Goal: Register for event/course: Register for event/course

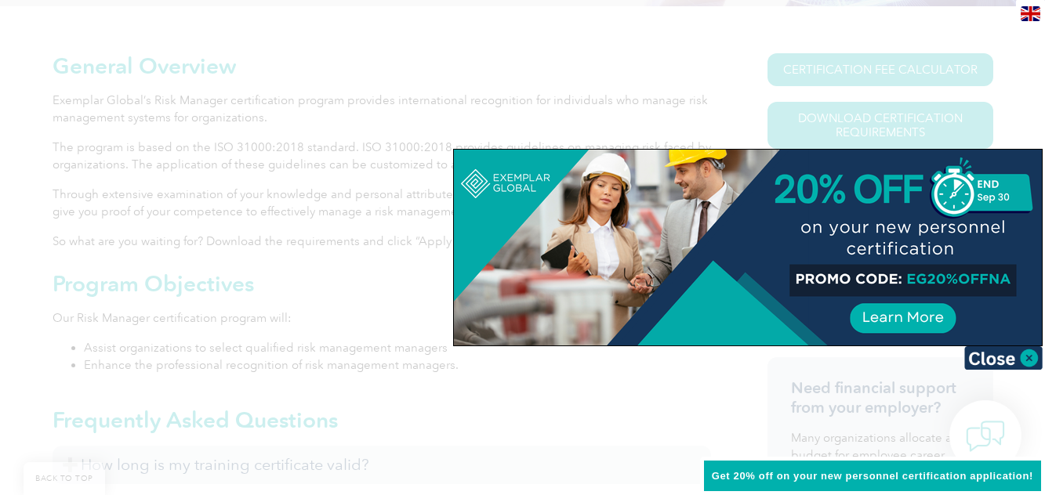
scroll to position [326, 0]
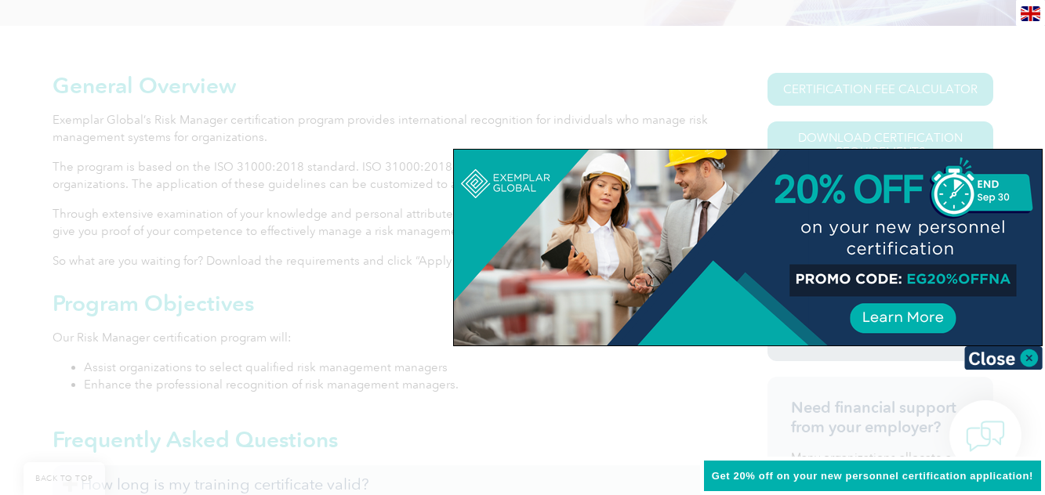
drag, startPoint x: 904, startPoint y: 271, endPoint x: 1026, endPoint y: 268, distance: 122.3
click at [1026, 268] on div at bounding box center [748, 248] width 588 height 196
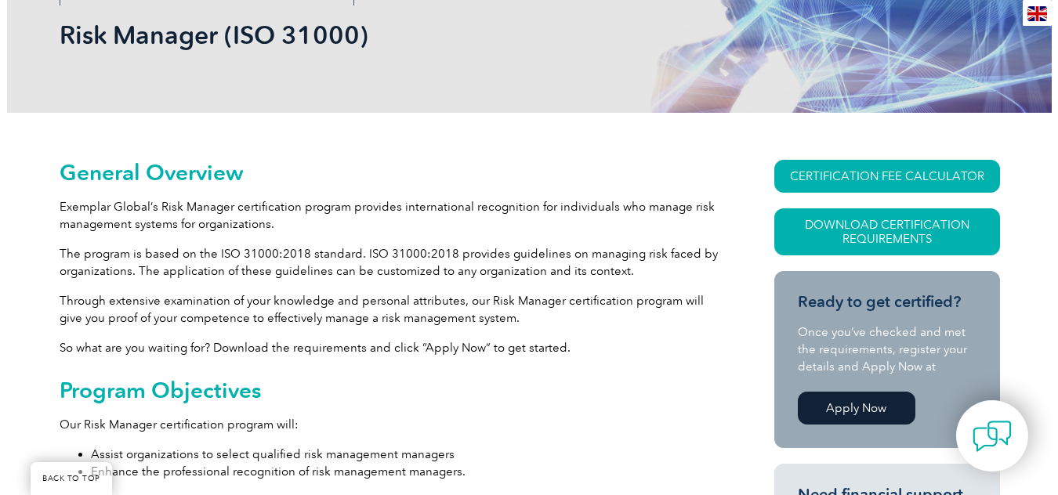
scroll to position [248, 0]
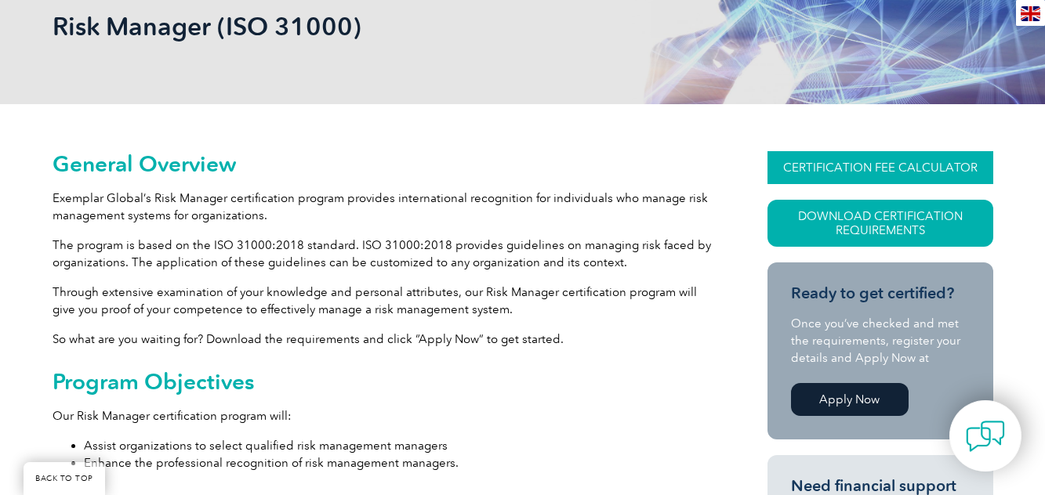
click at [887, 167] on link "CERTIFICATION FEE CALCULATOR" at bounding box center [880, 167] width 226 height 33
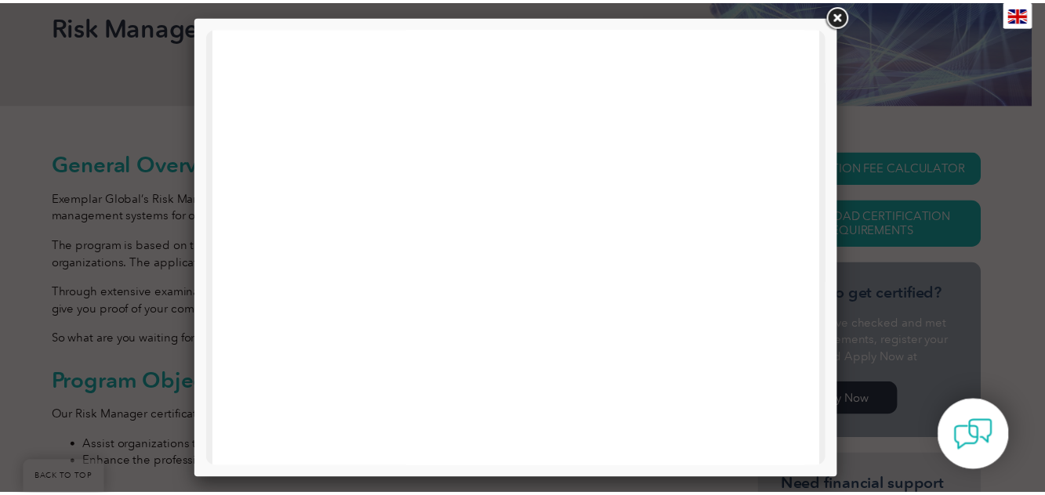
scroll to position [777, 0]
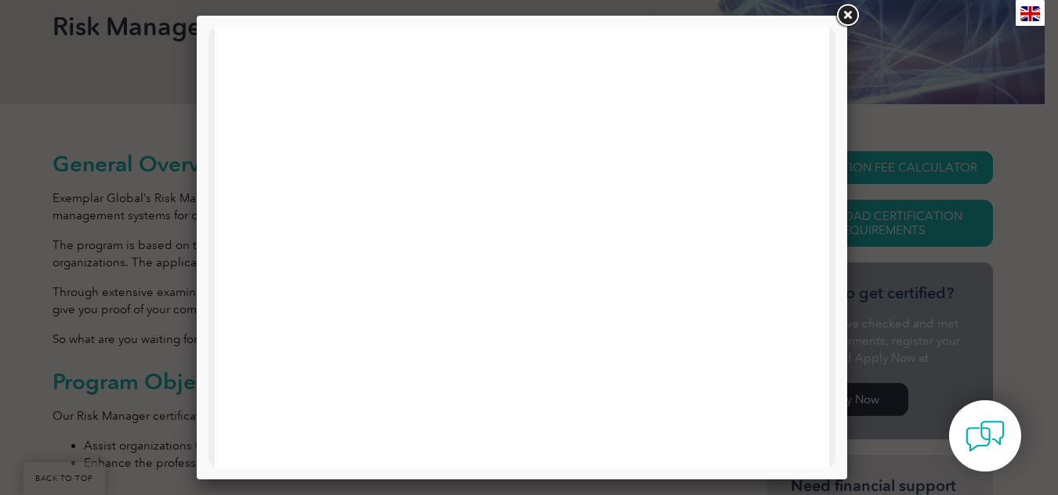
click at [849, 9] on link at bounding box center [847, 16] width 28 height 28
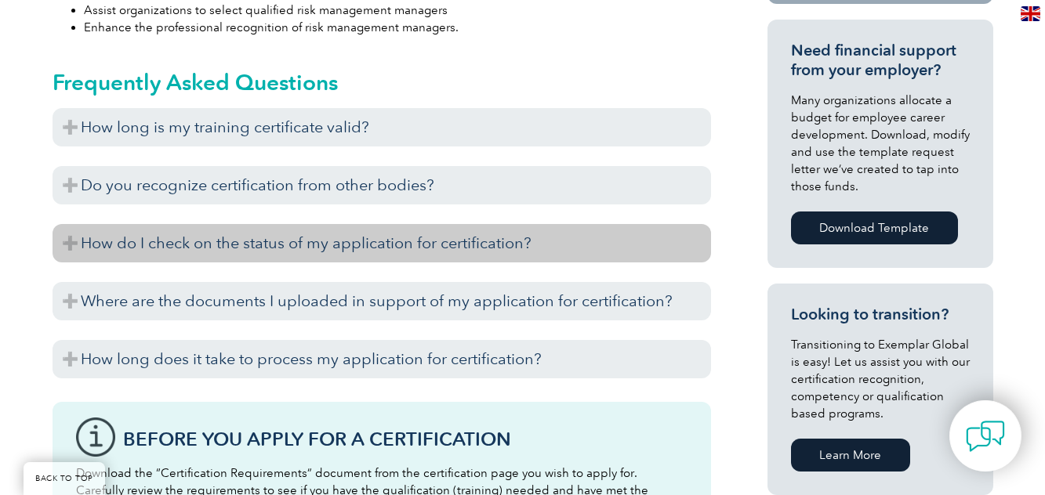
scroll to position [705, 0]
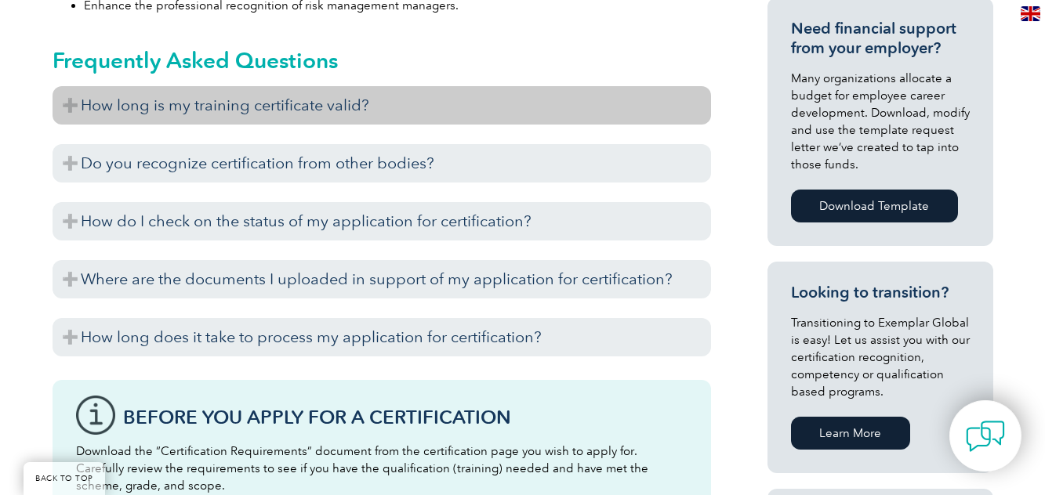
click at [208, 110] on h3 "How long is my training certificate valid?" at bounding box center [382, 105] width 658 height 38
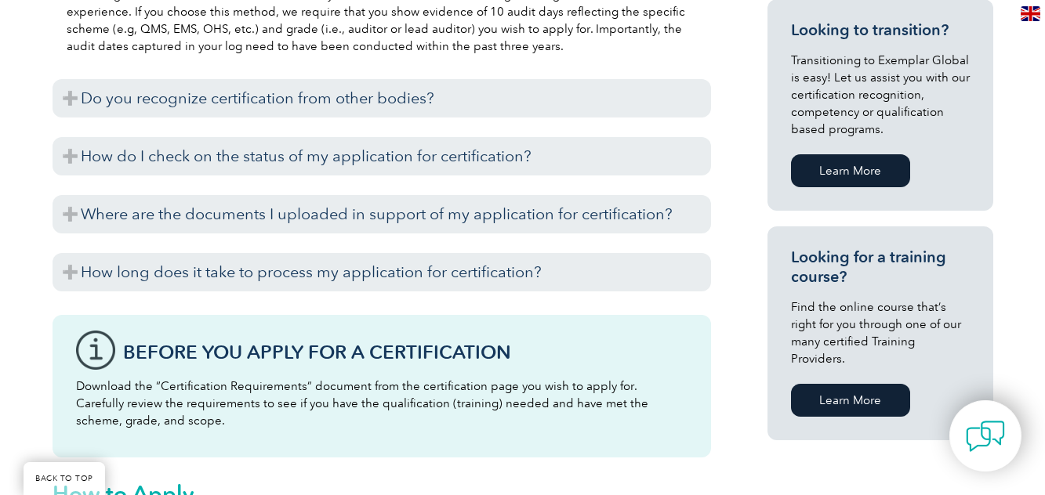
scroll to position [940, 0]
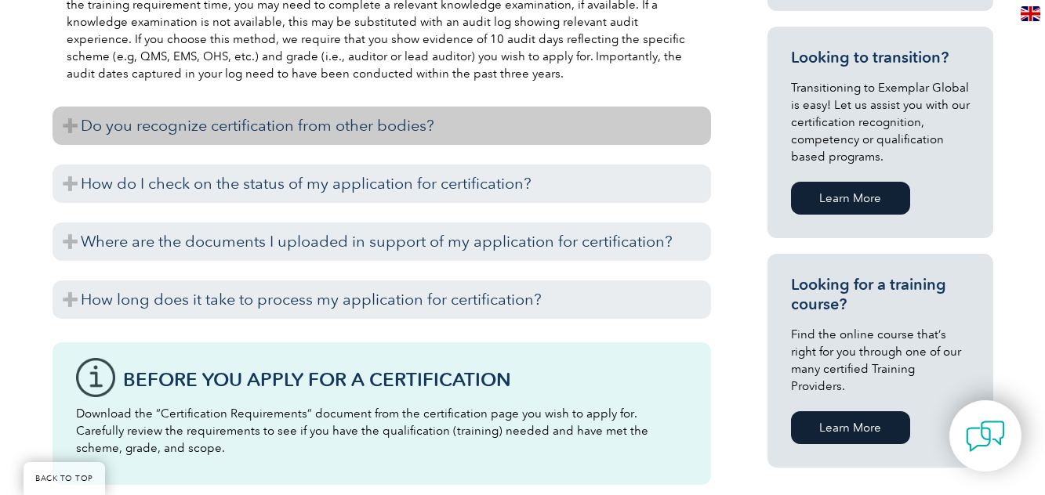
click at [308, 116] on h3 "Do you recognize certification from other bodies?" at bounding box center [382, 126] width 658 height 38
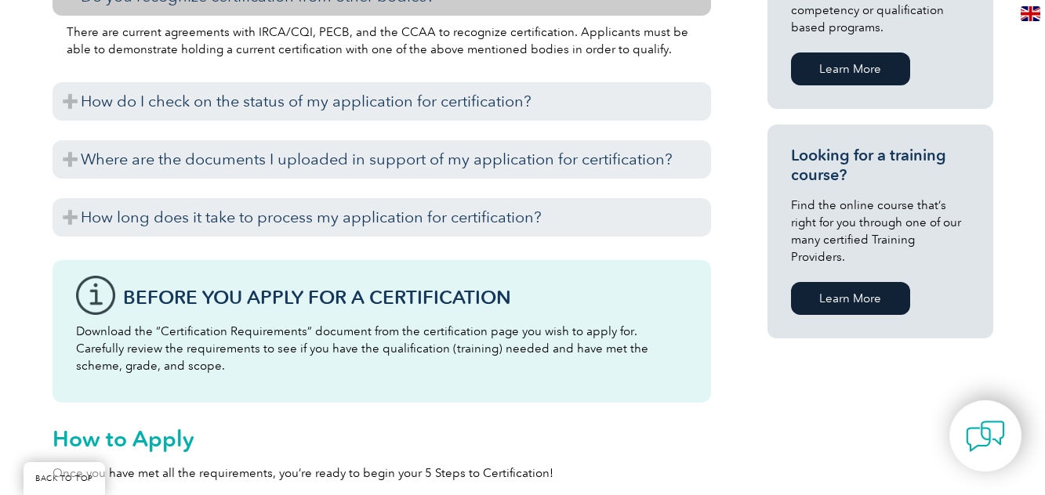
scroll to position [1097, 0]
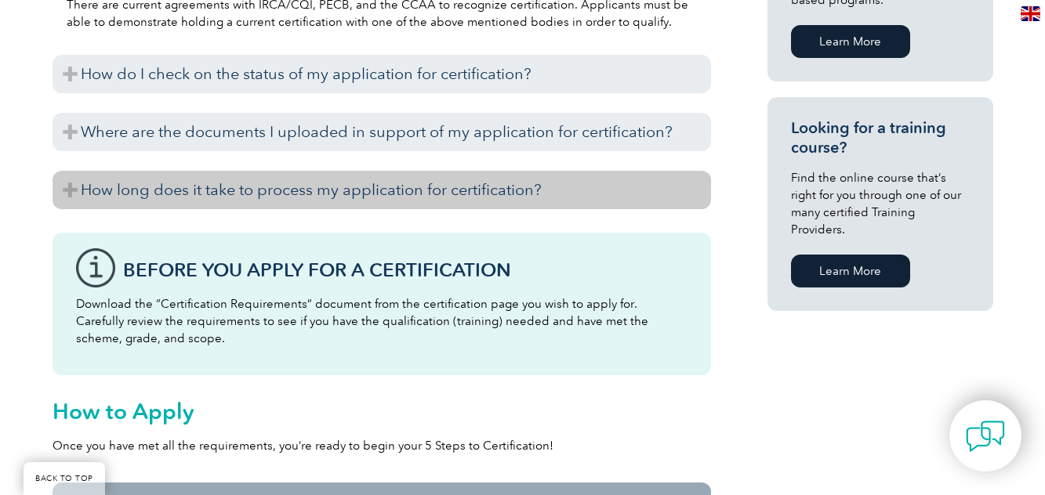
click at [179, 194] on h3 "How long does it take to process my application for certification?" at bounding box center [382, 190] width 658 height 38
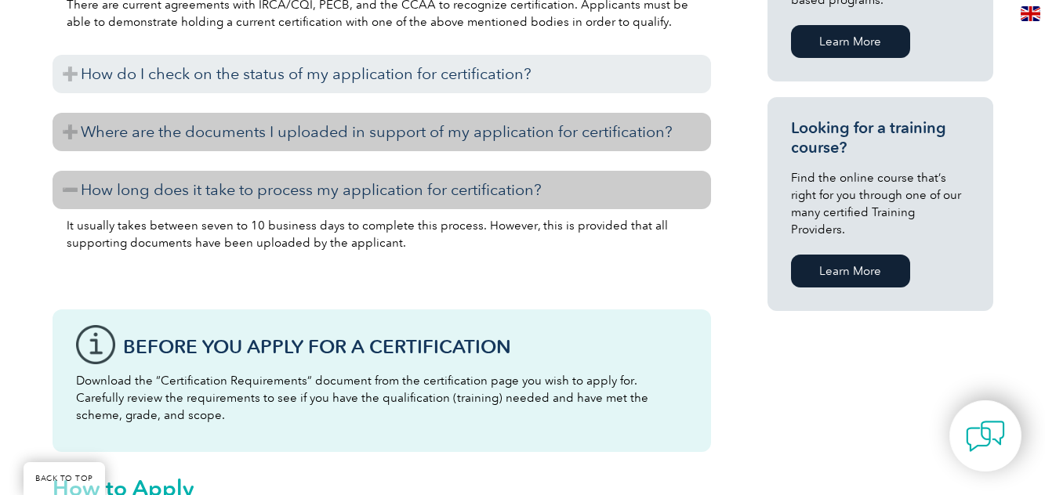
click at [167, 140] on h3 "Where are the documents I uploaded in support of my application for certificati…" at bounding box center [382, 132] width 658 height 38
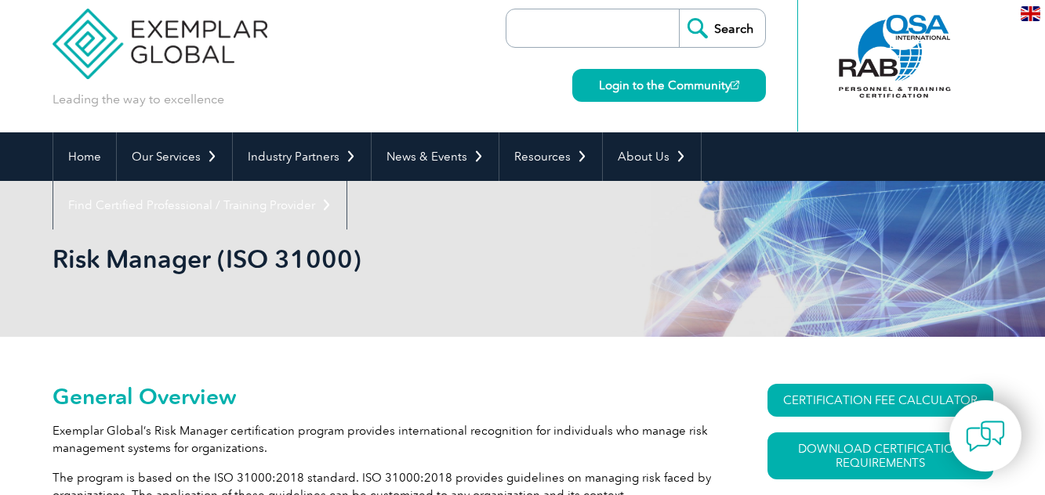
scroll to position [0, 0]
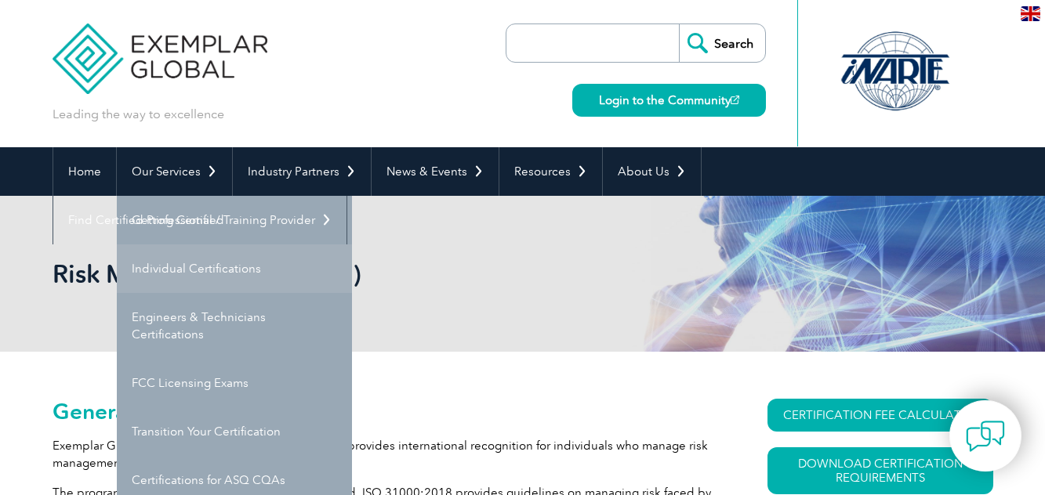
click at [207, 267] on link "Individual Certifications" at bounding box center [234, 268] width 235 height 49
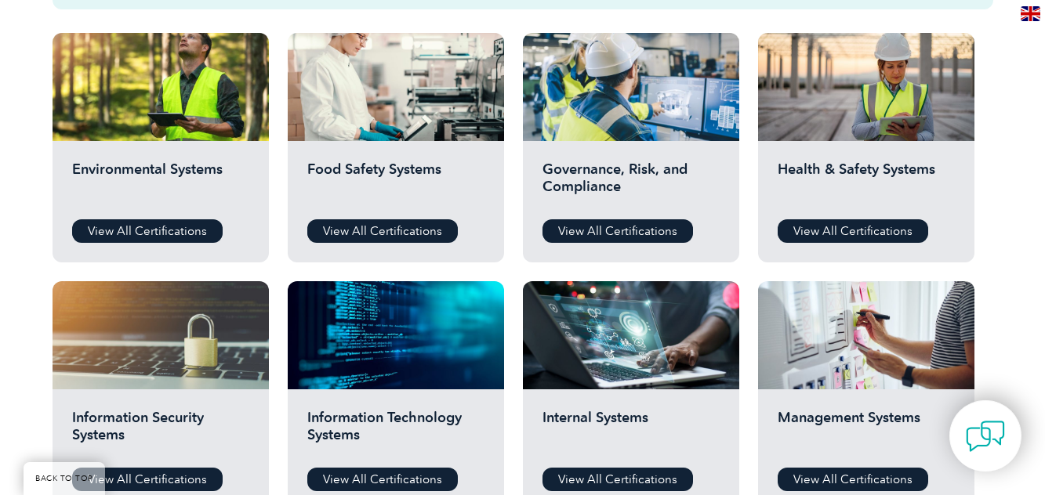
scroll to position [627, 0]
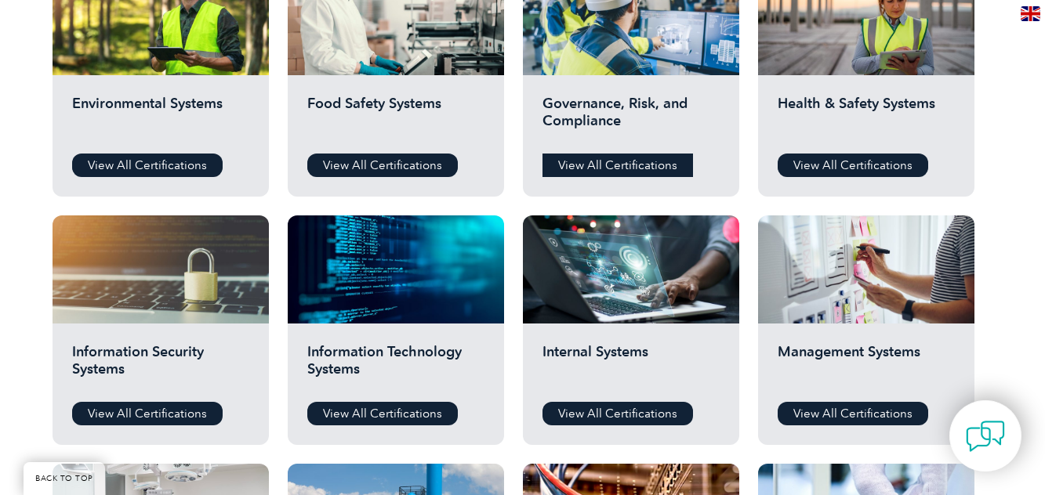
click at [614, 164] on link "View All Certifications" at bounding box center [617, 166] width 150 height 24
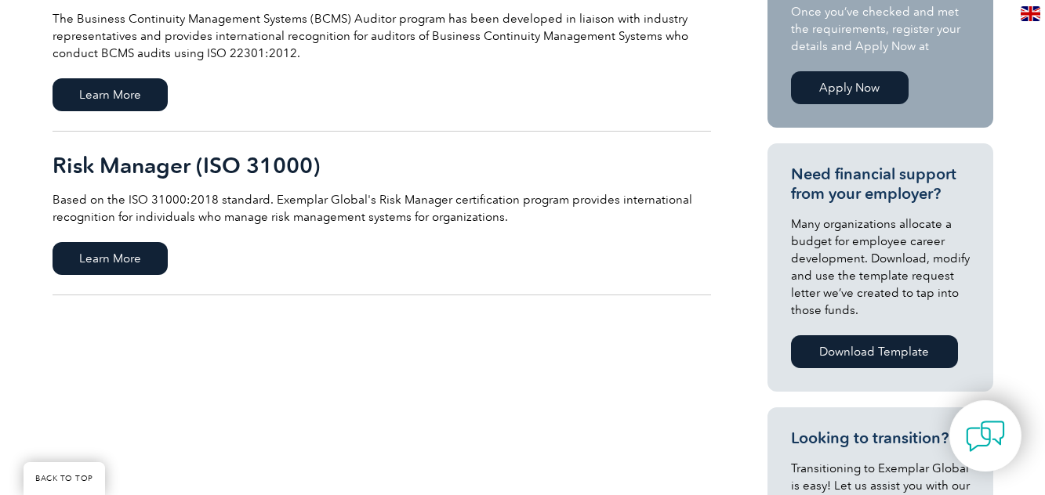
scroll to position [470, 0]
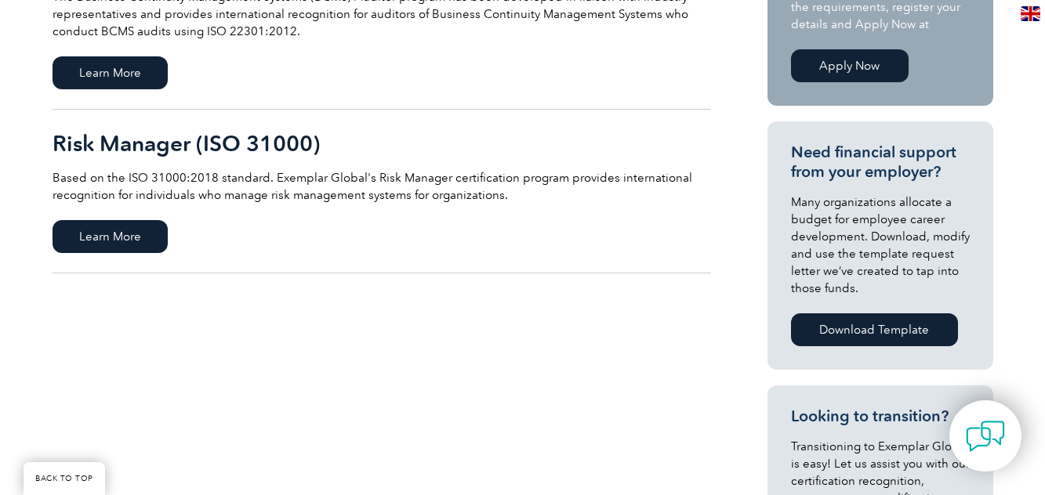
click at [106, 216] on link "Risk Manager (ISO 31000) Based on the ISO 31000:2018 standard. Exemplar Global'…" at bounding box center [382, 192] width 658 height 164
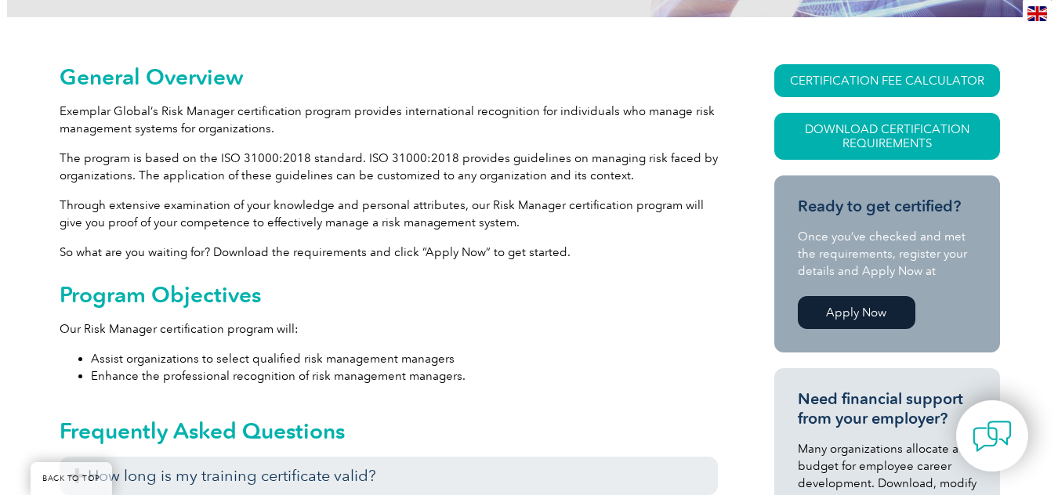
scroll to position [326, 0]
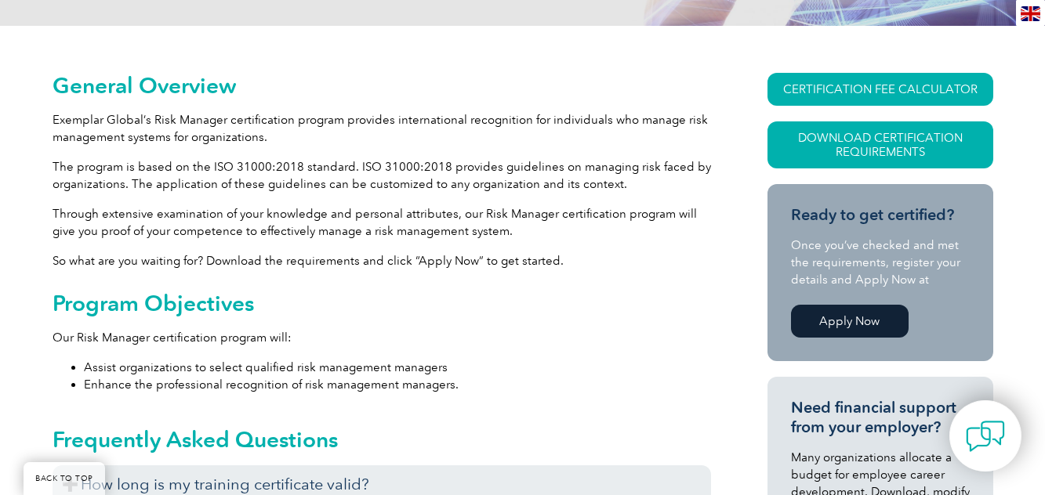
click at [839, 328] on link "Apply Now" at bounding box center [850, 321] width 118 height 33
click at [891, 147] on link "Download Certification Requirements" at bounding box center [880, 144] width 226 height 47
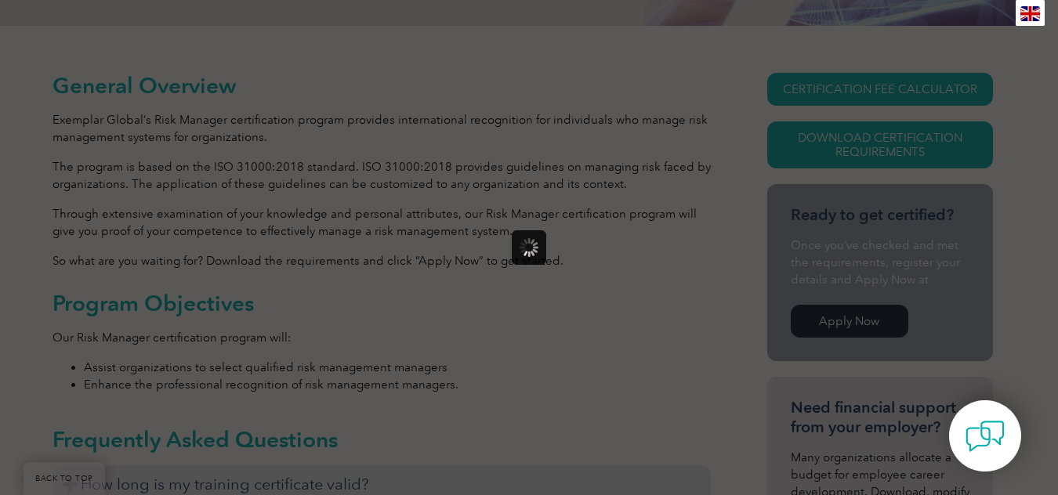
scroll to position [0, 0]
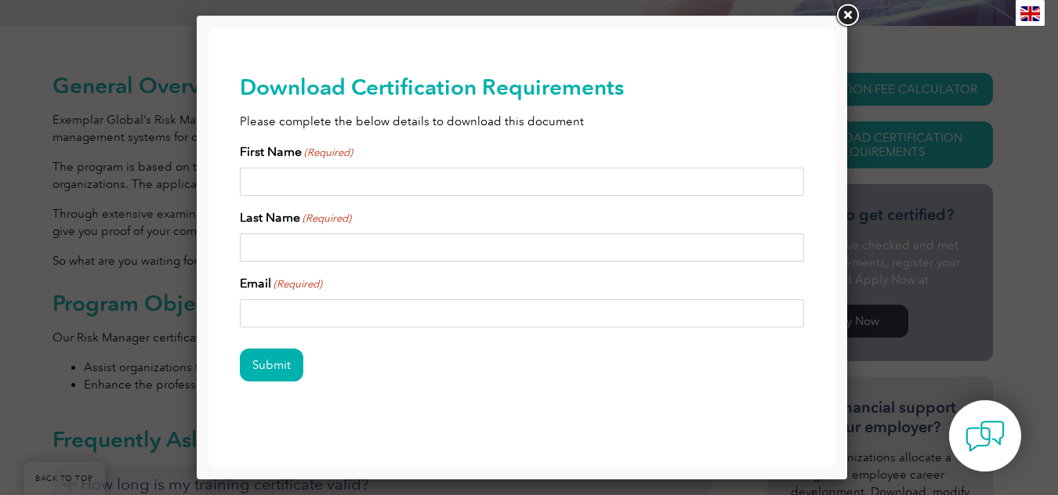
click at [299, 175] on input "First Name (Required)" at bounding box center [522, 182] width 564 height 28
type input "Isaac"
click at [292, 255] on input "Last Name (Required)" at bounding box center [522, 248] width 564 height 28
type input "Ochulor"
click at [359, 306] on input "Email (Required)" at bounding box center [522, 313] width 564 height 28
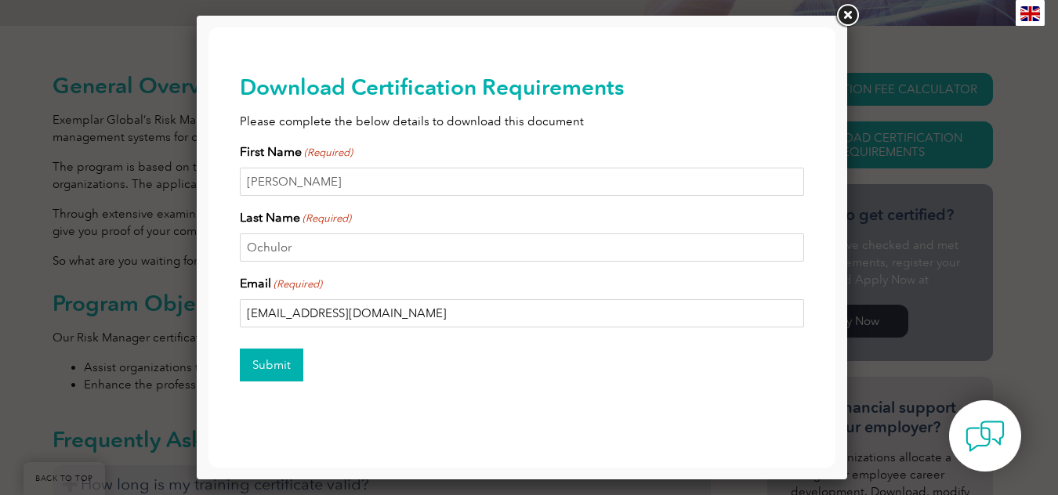
type input "zikochulor@gmail.com"
click at [284, 368] on input "Submit" at bounding box center [271, 365] width 63 height 33
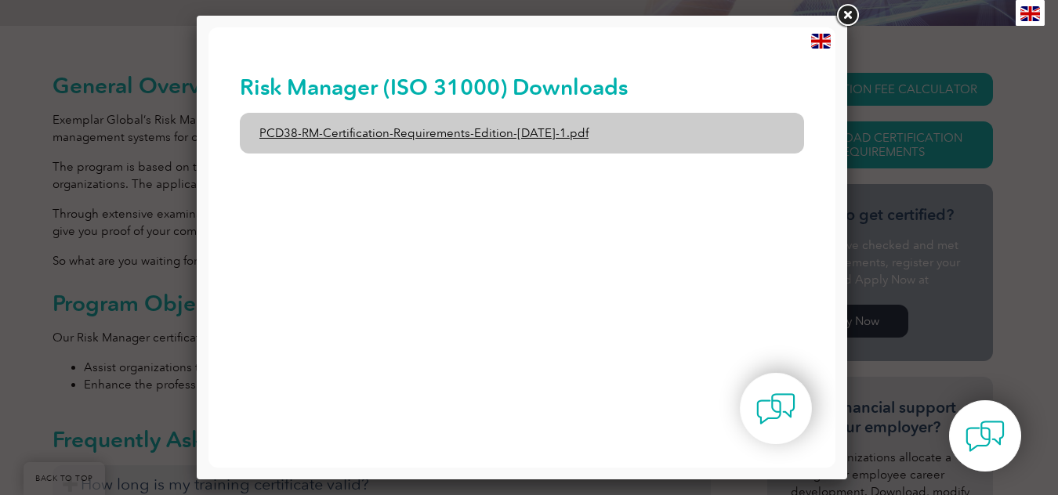
click at [386, 128] on link "PCD38-RM-Certification-Requirements-Edition-1-June-2020-1.pdf" at bounding box center [522, 133] width 564 height 41
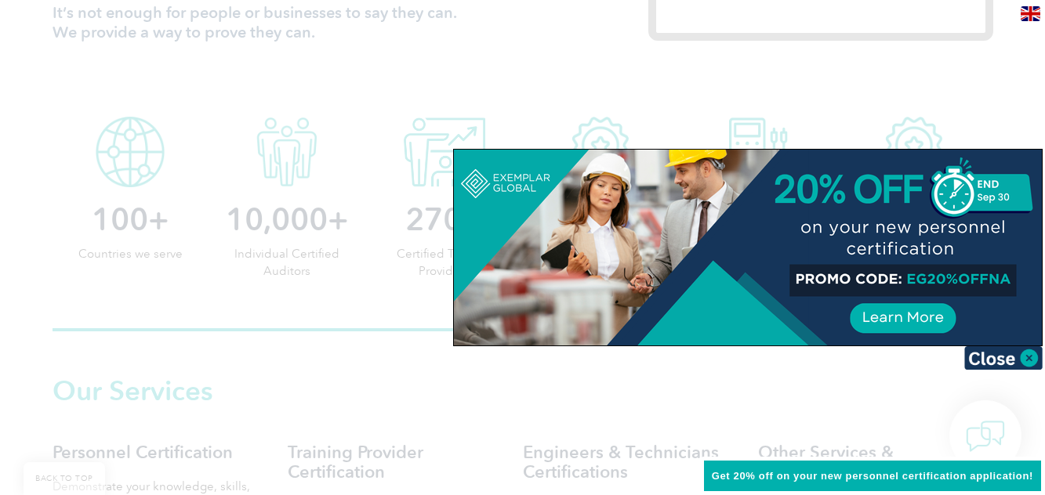
scroll to position [784, 0]
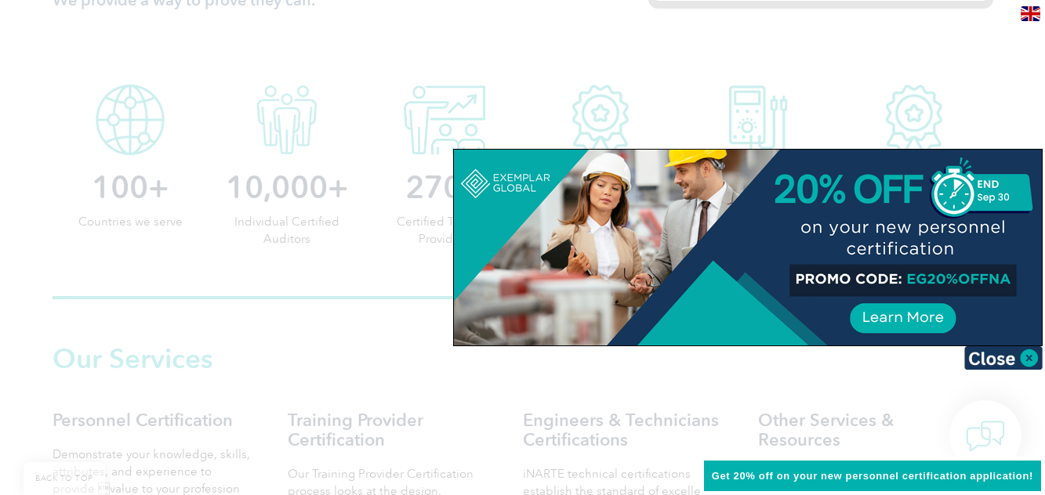
click at [886, 323] on div at bounding box center [748, 248] width 588 height 196
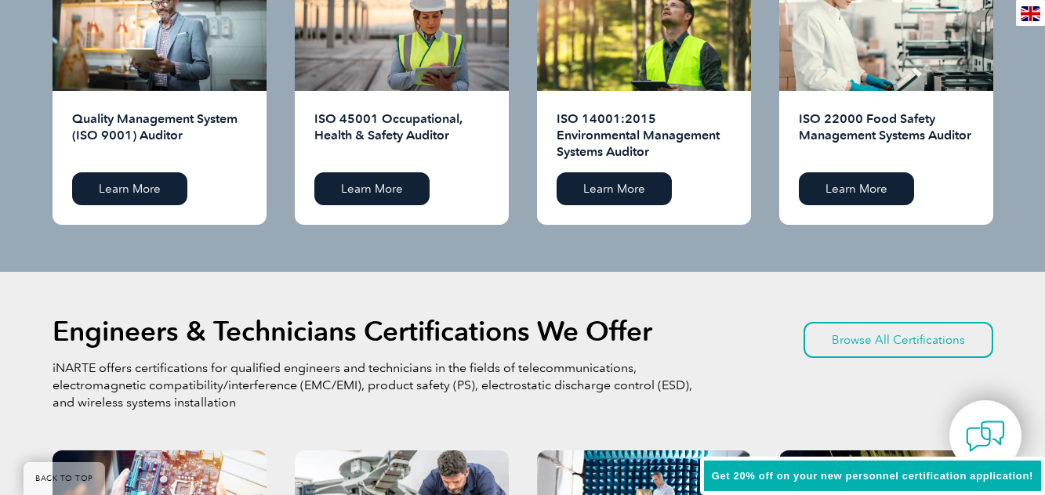
scroll to position [1724, 0]
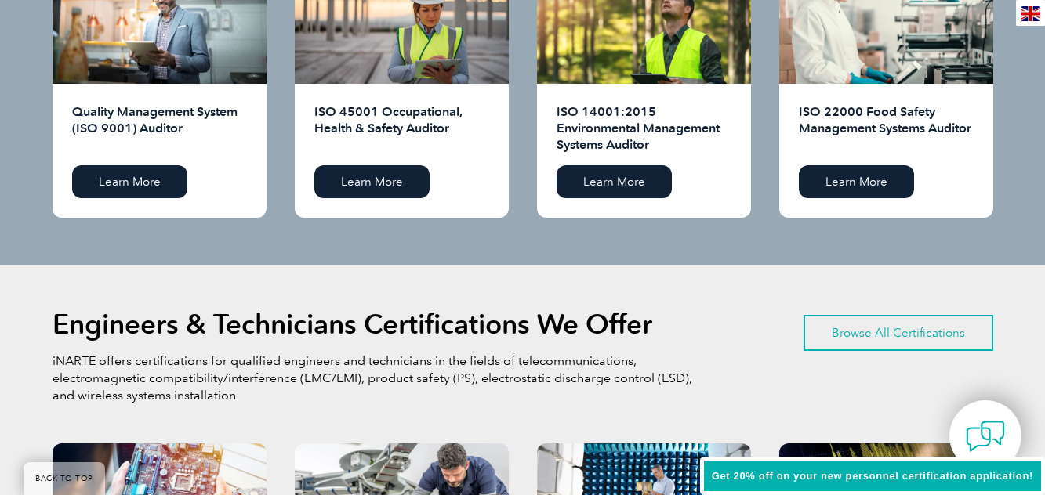
click at [878, 332] on link "Browse All Certifications" at bounding box center [898, 333] width 190 height 36
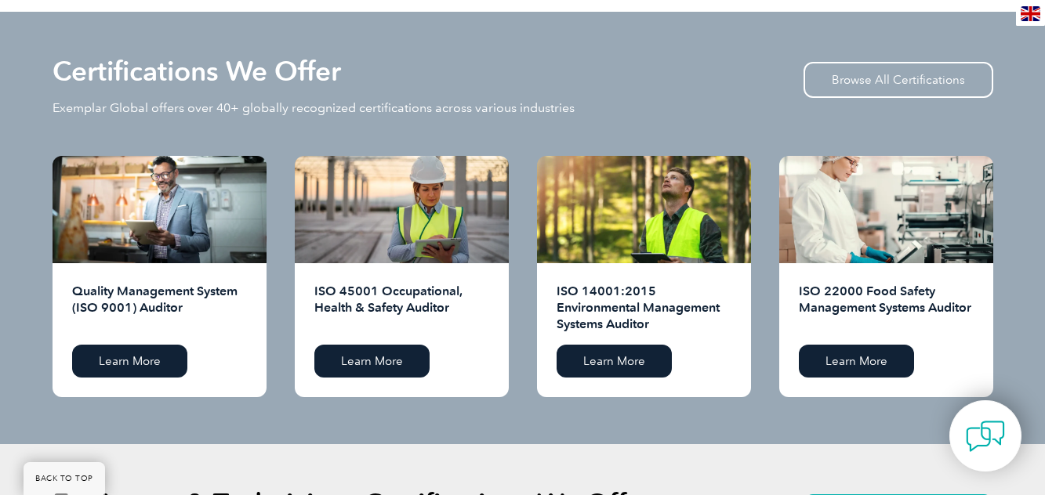
scroll to position [1489, 0]
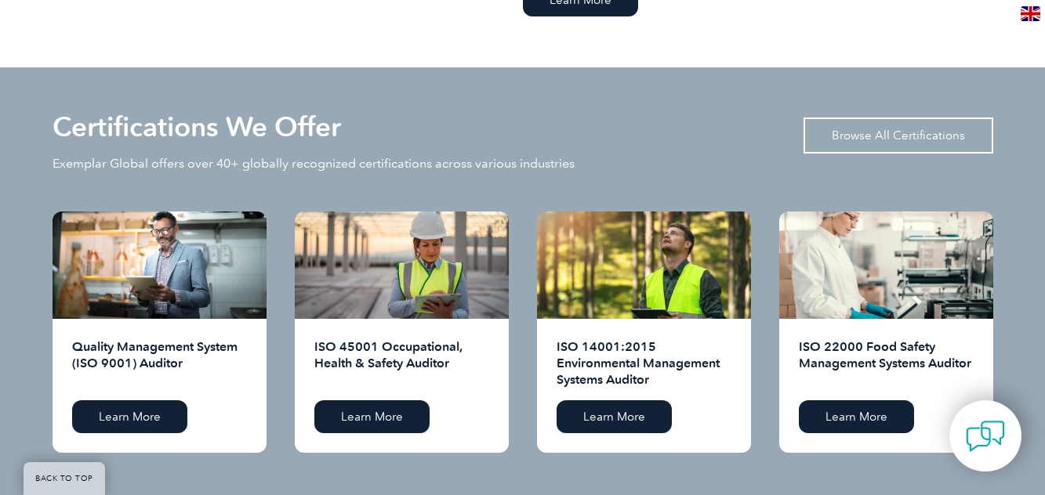
click at [900, 125] on link "Browse All Certifications" at bounding box center [898, 136] width 190 height 36
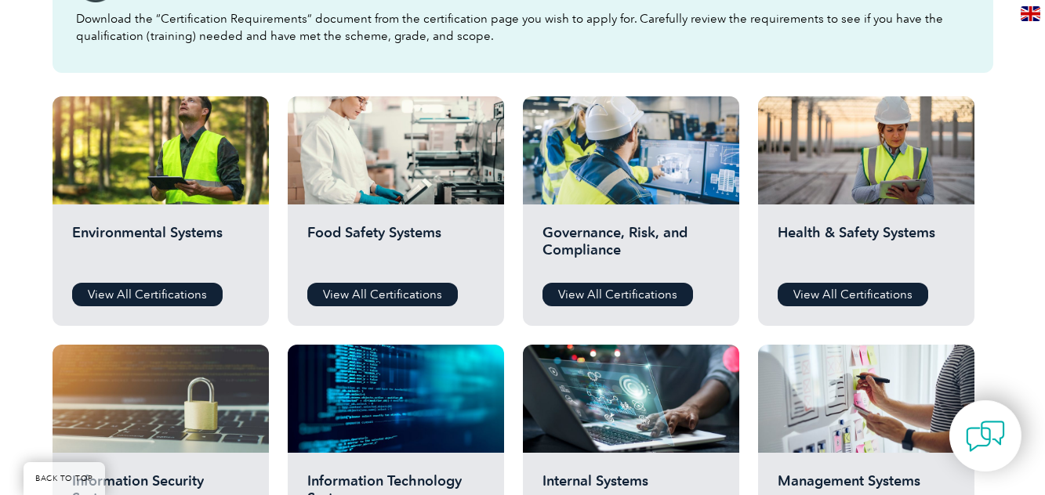
scroll to position [470, 0]
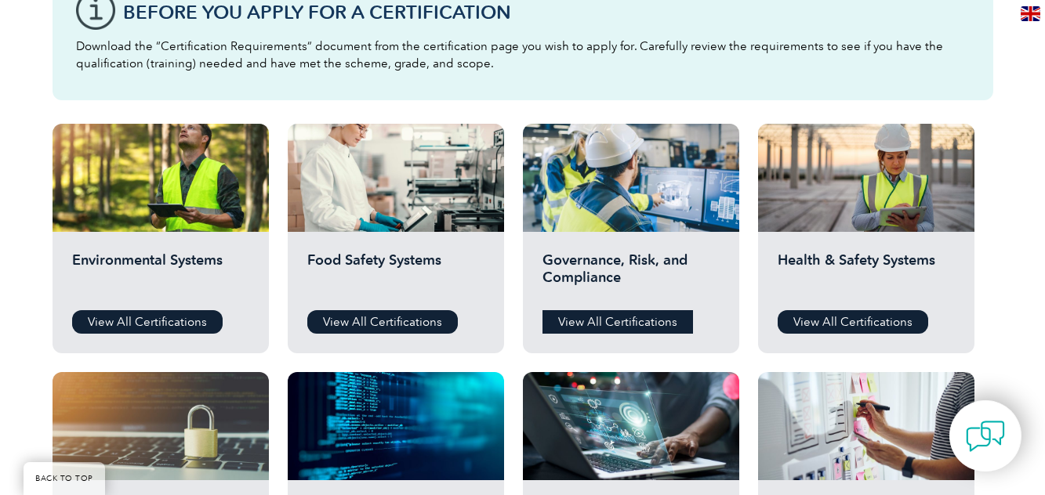
click at [644, 318] on link "View All Certifications" at bounding box center [617, 322] width 150 height 24
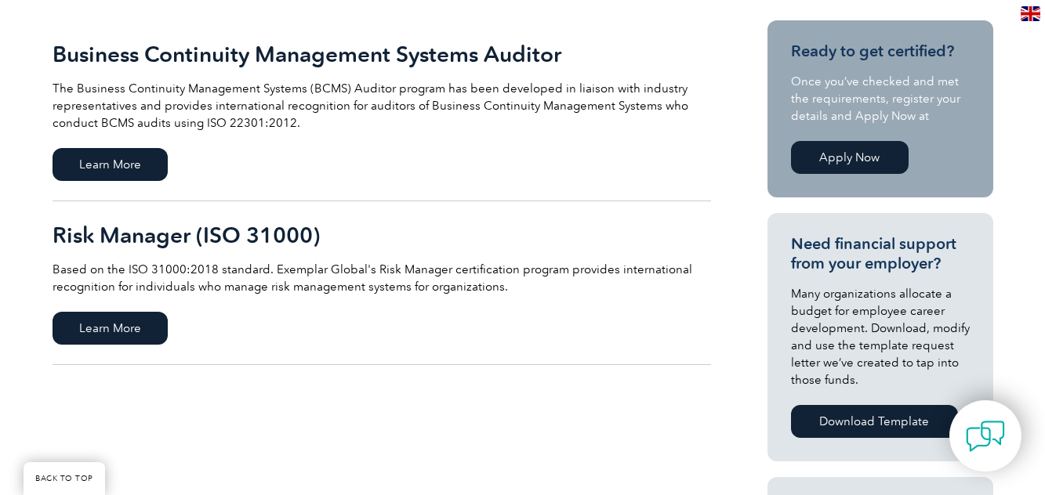
scroll to position [392, 0]
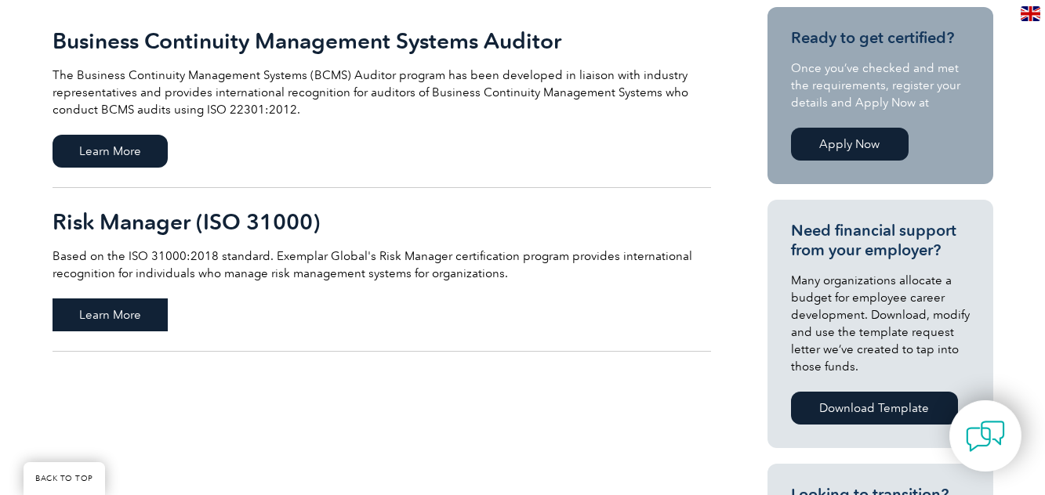
click at [99, 314] on span "Learn More" at bounding box center [110, 315] width 115 height 33
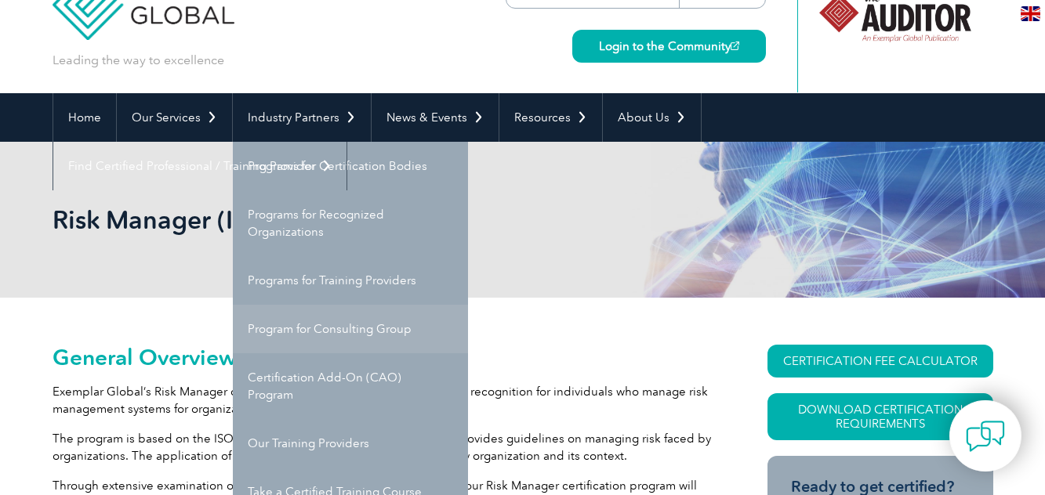
scroll to position [157, 0]
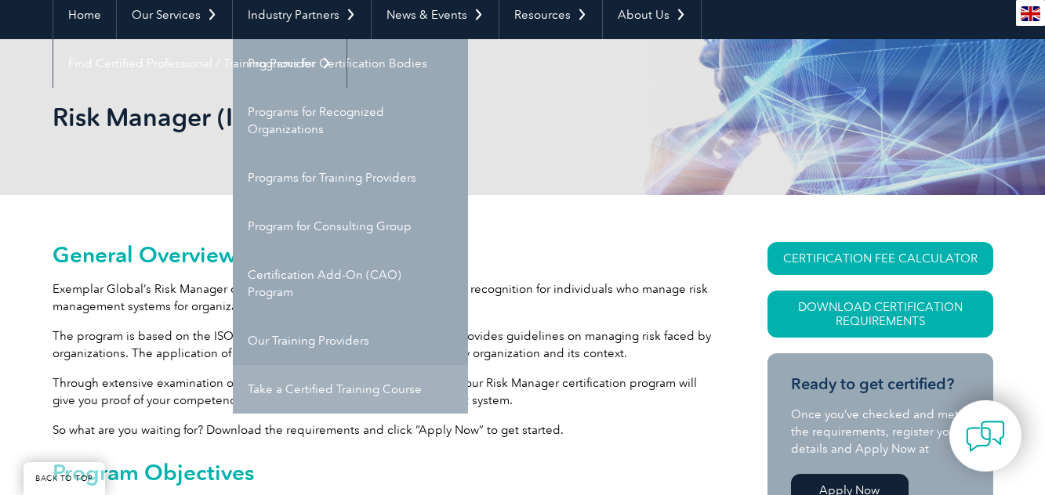
click at [307, 386] on link "Take a Certified Training Course" at bounding box center [350, 389] width 235 height 49
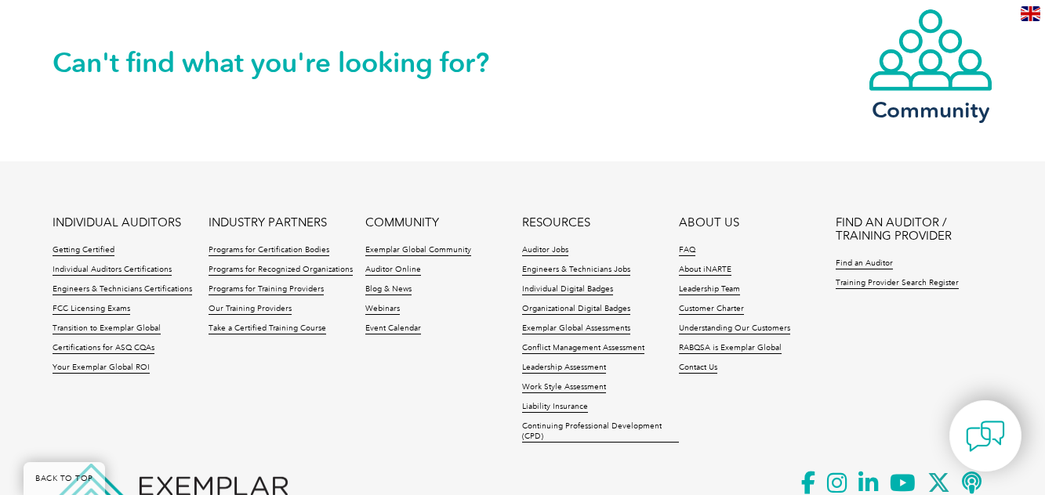
scroll to position [1724, 0]
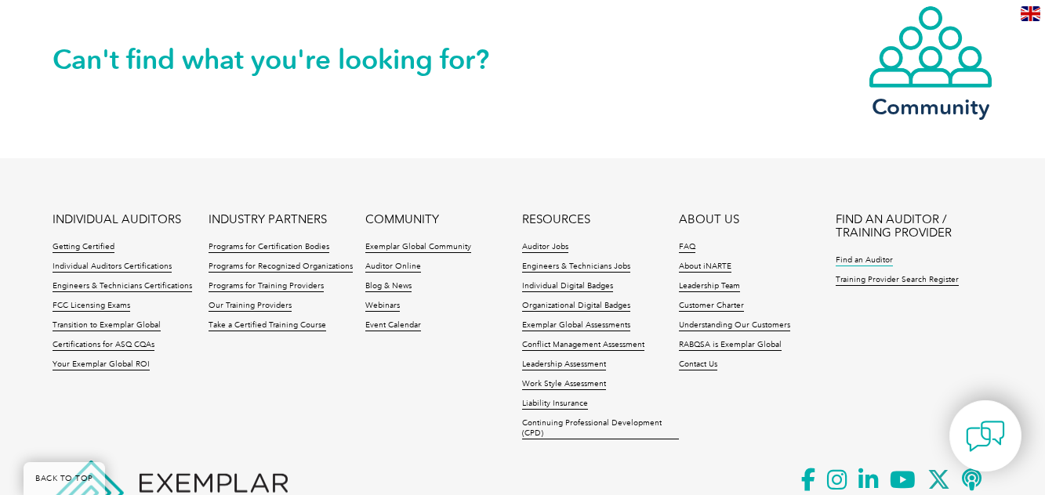
click at [852, 259] on link "Find an Auditor" at bounding box center [863, 260] width 57 height 11
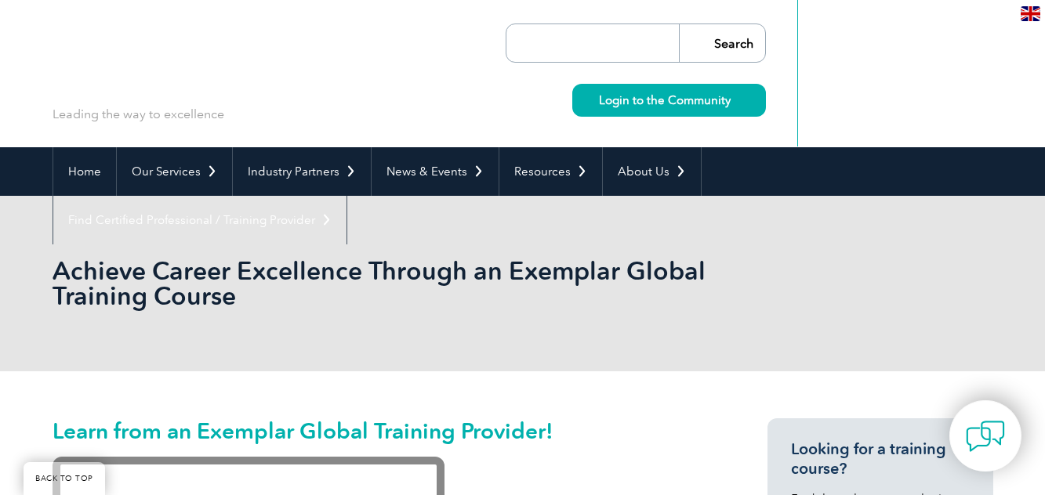
scroll to position [1724, 0]
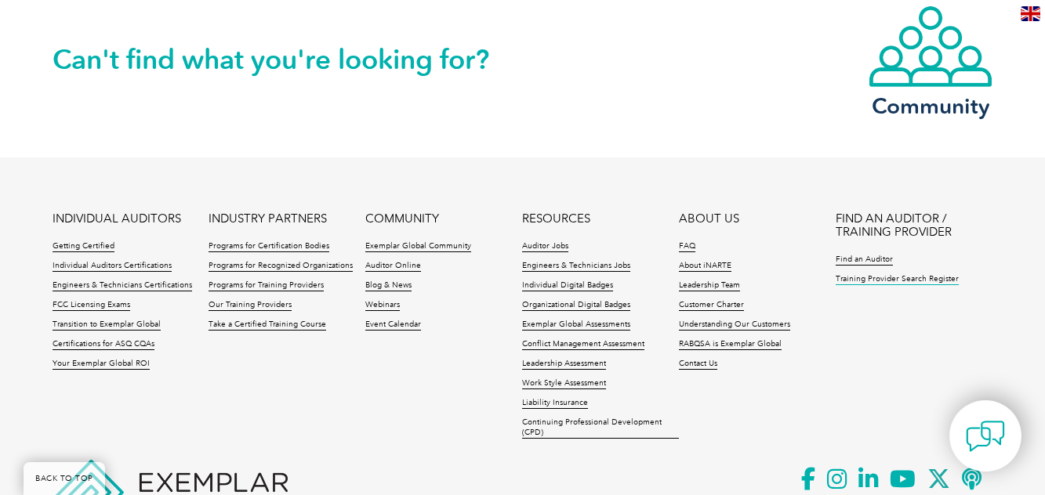
click at [891, 285] on link "Training Provider Search Register" at bounding box center [896, 279] width 123 height 11
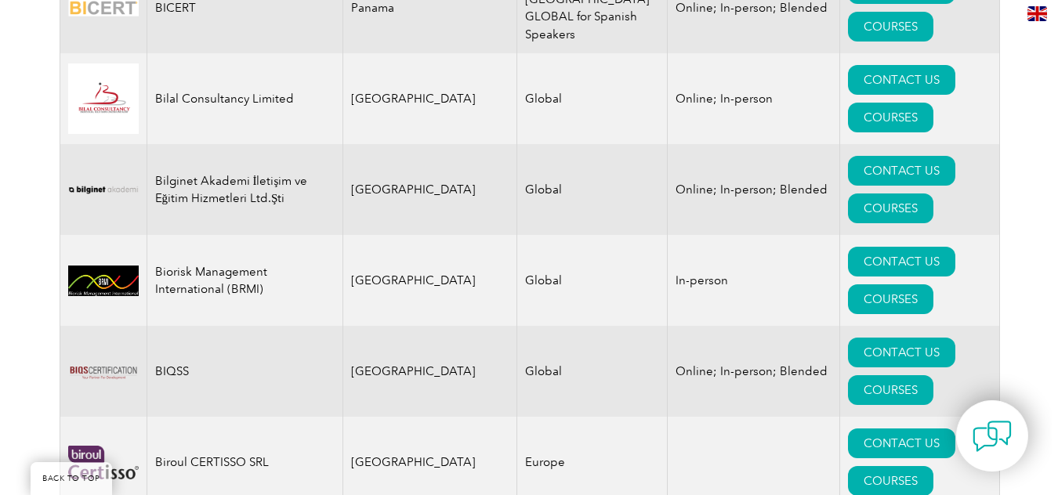
scroll to position [3370, 0]
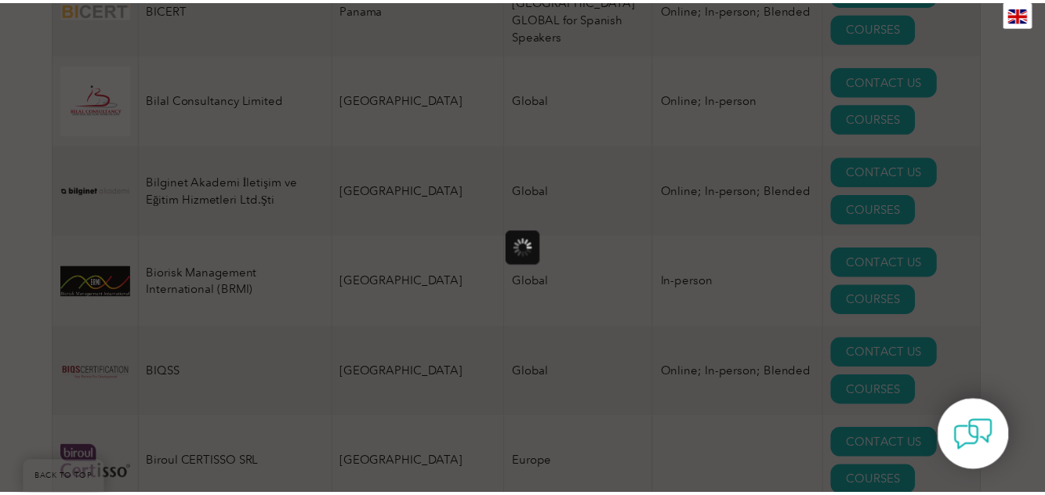
scroll to position [0, 0]
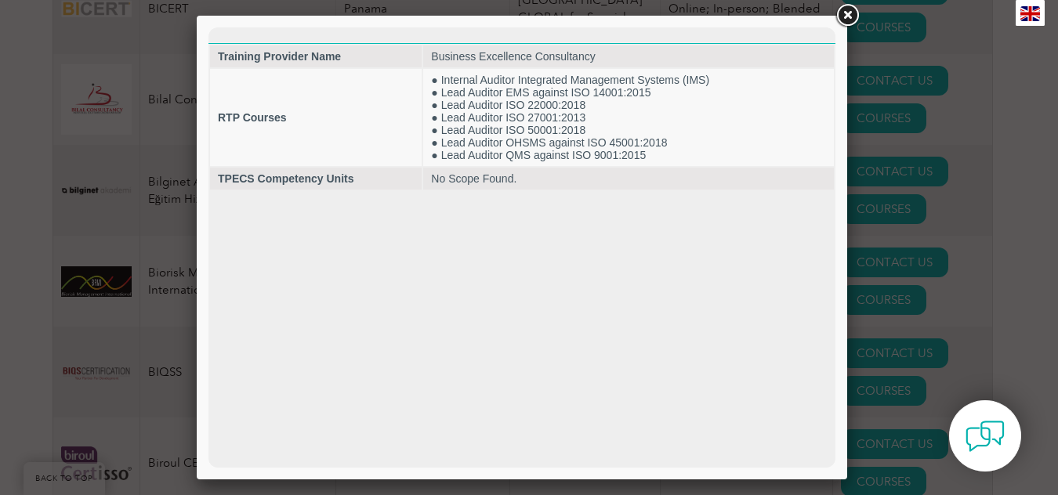
click at [842, 16] on link at bounding box center [847, 16] width 28 height 28
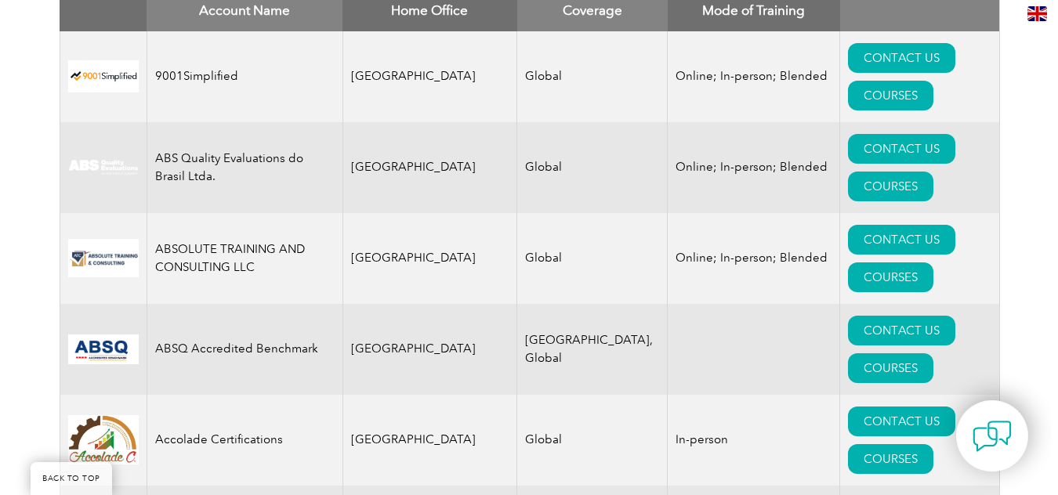
scroll to position [627, 0]
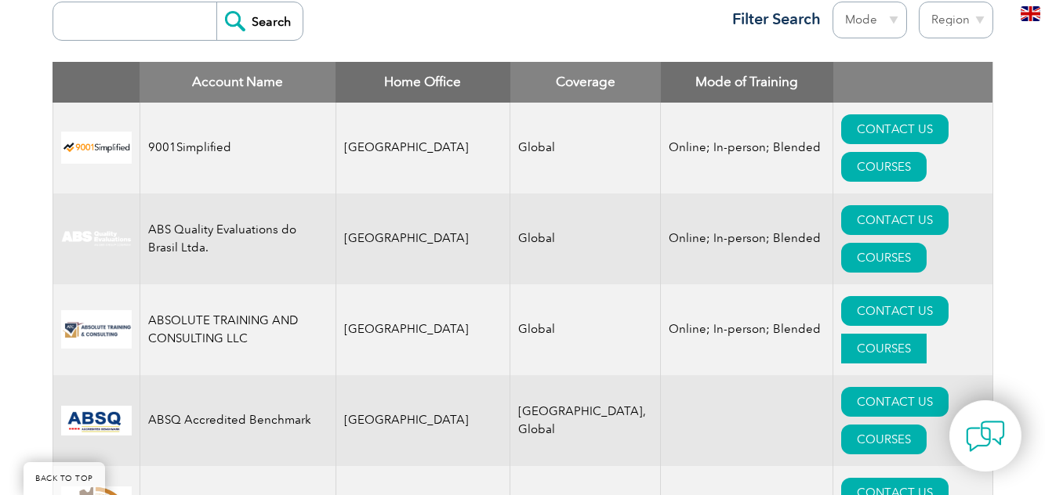
click at [909, 334] on link "COURSES" at bounding box center [883, 349] width 85 height 30
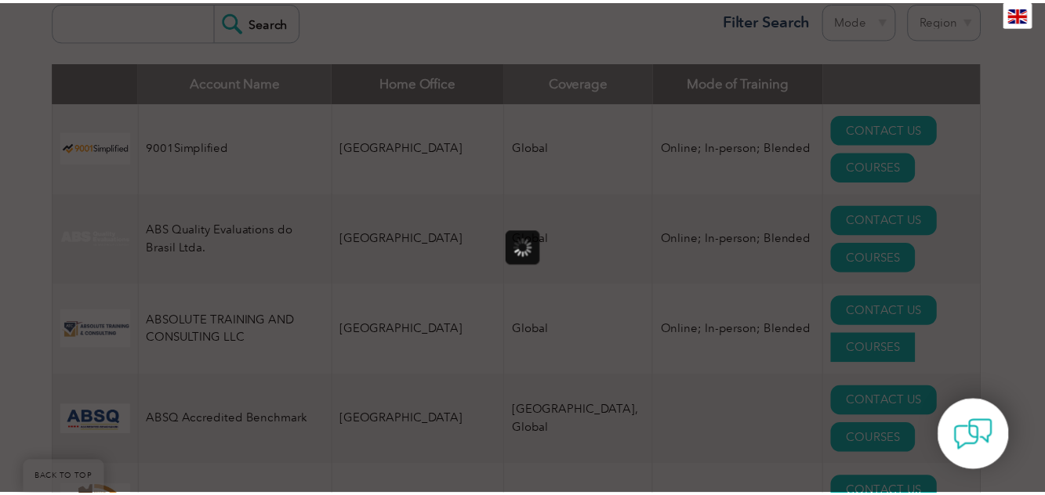
scroll to position [0, 0]
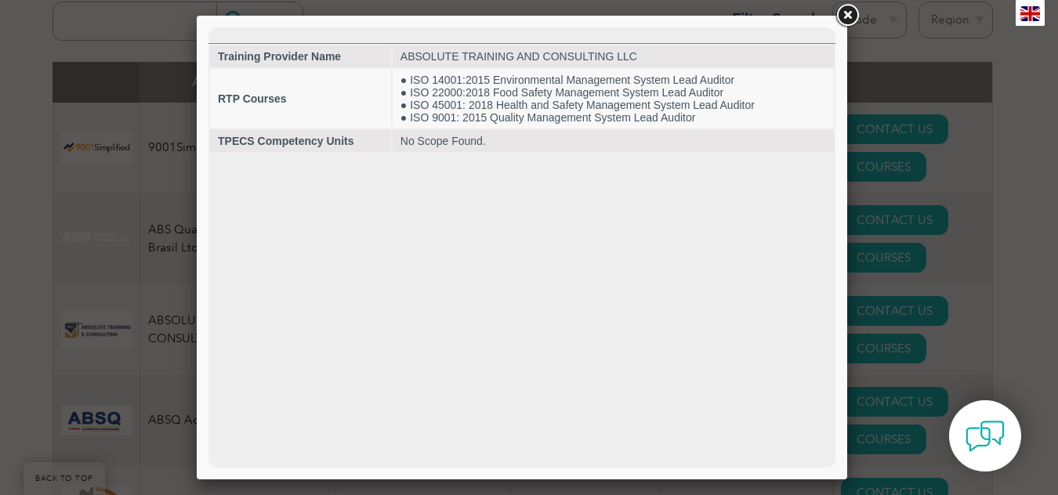
click at [844, 12] on link at bounding box center [847, 16] width 28 height 28
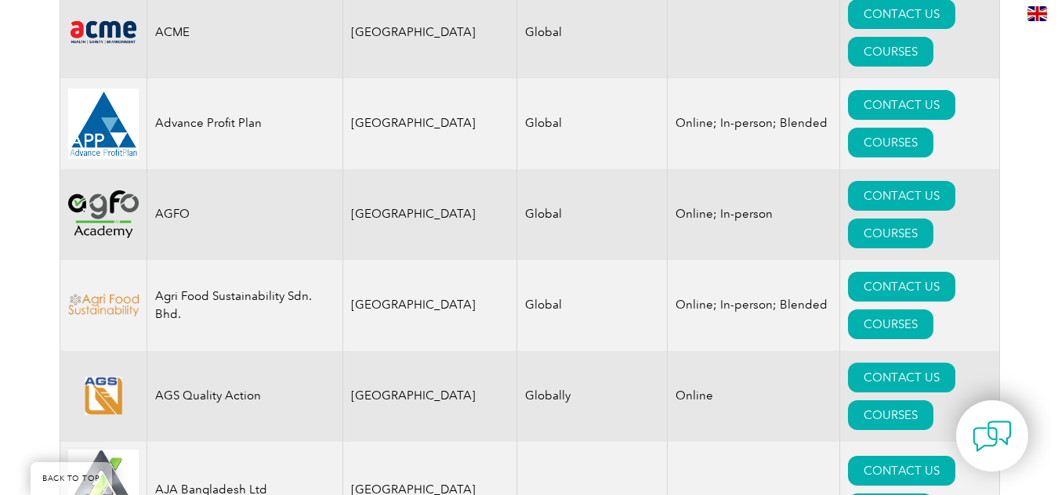
scroll to position [1411, 0]
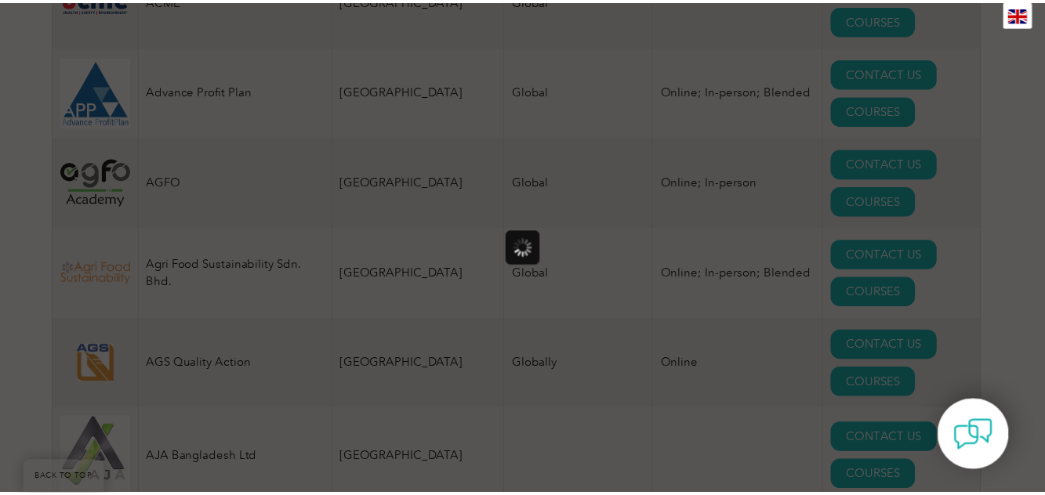
scroll to position [0, 0]
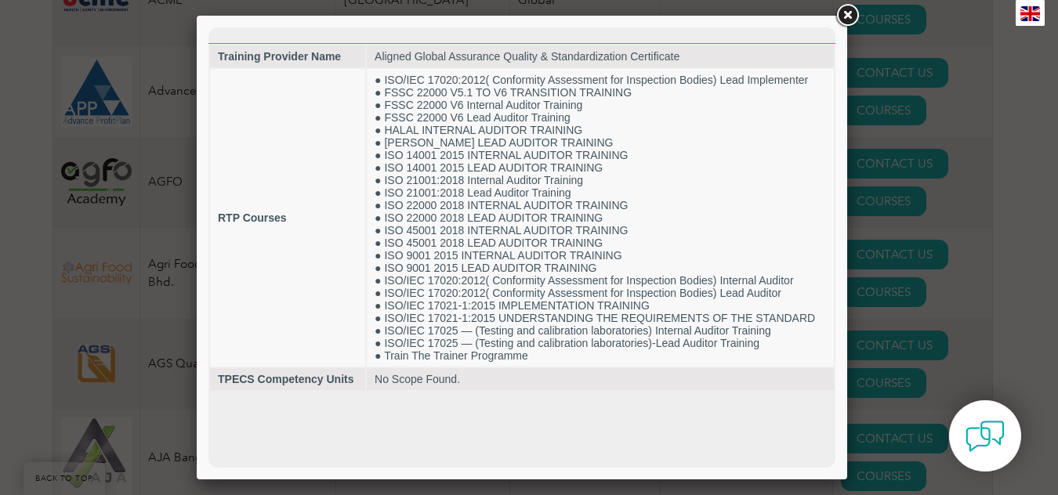
click at [846, 13] on link at bounding box center [847, 16] width 28 height 28
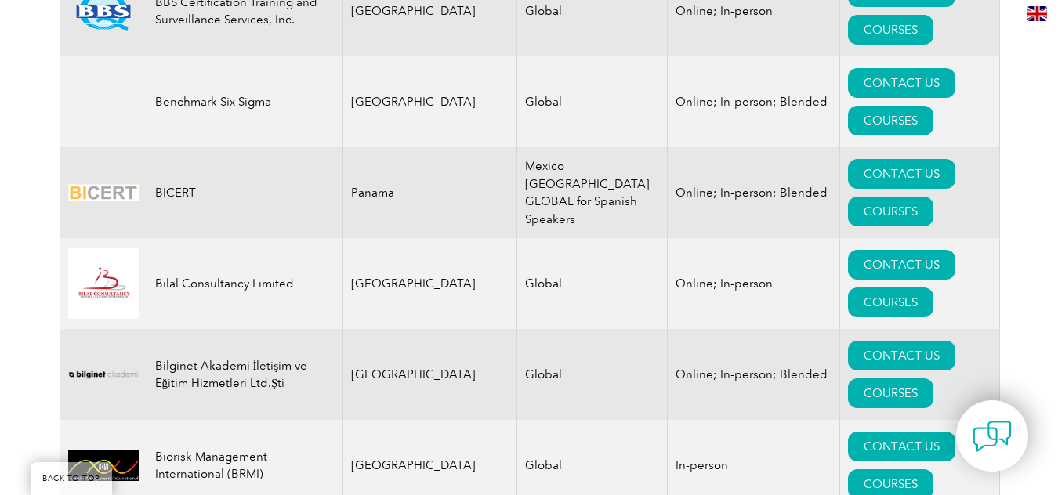
scroll to position [3213, 0]
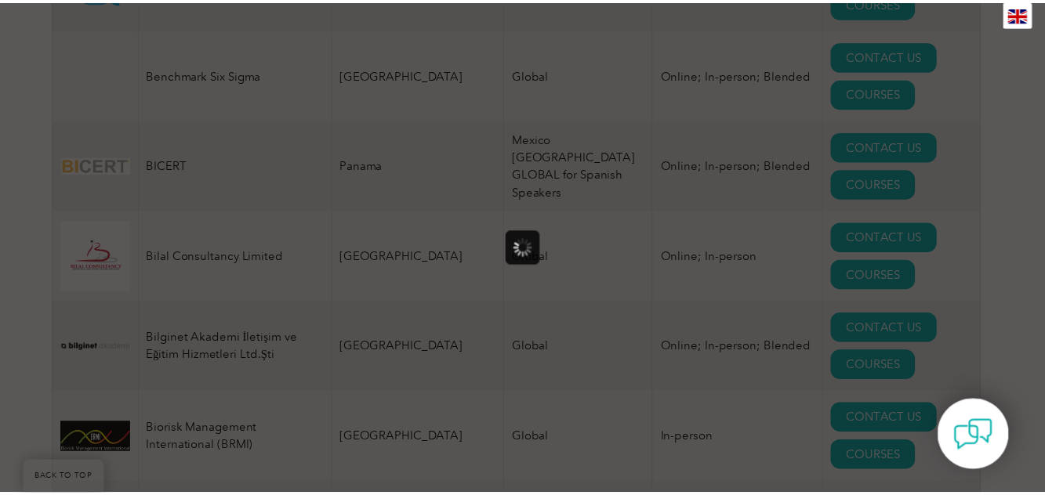
scroll to position [0, 0]
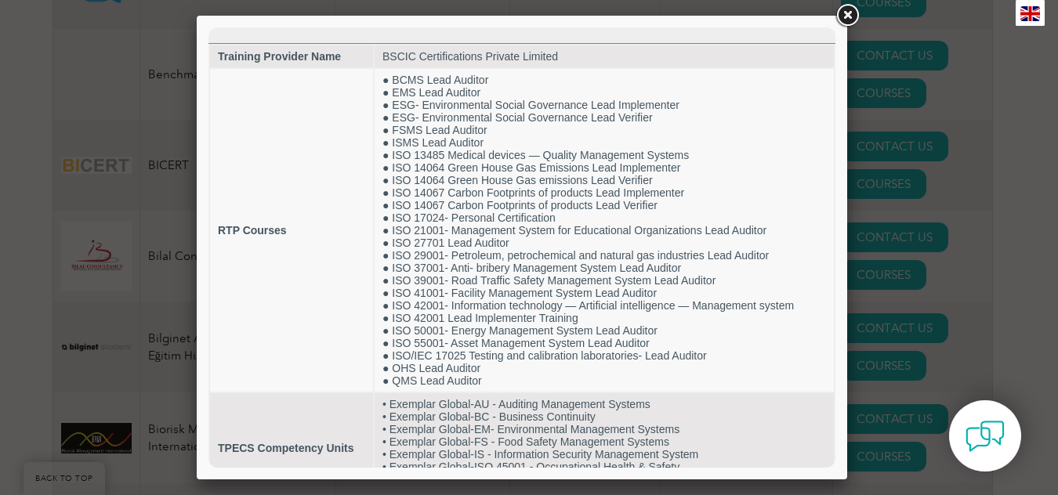
click at [850, 13] on link at bounding box center [847, 16] width 28 height 28
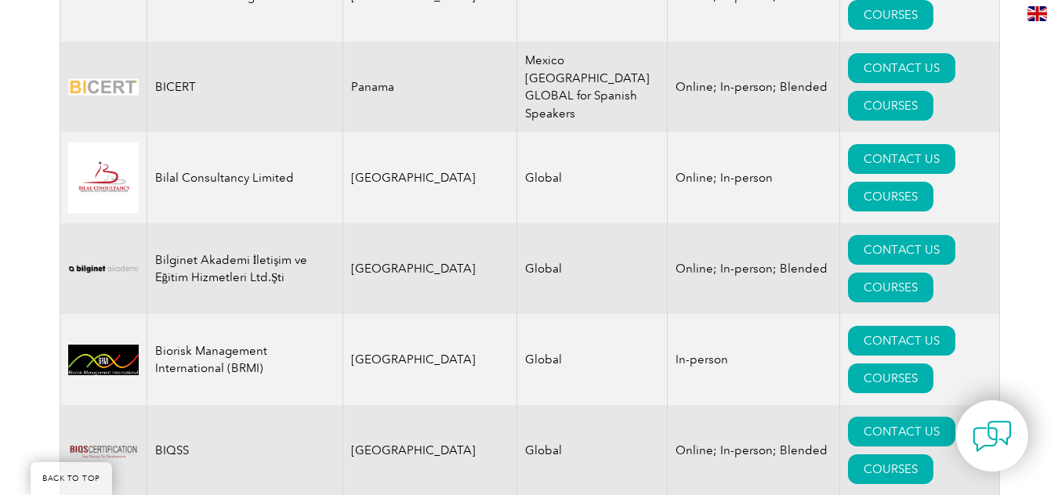
scroll to position [3370, 0]
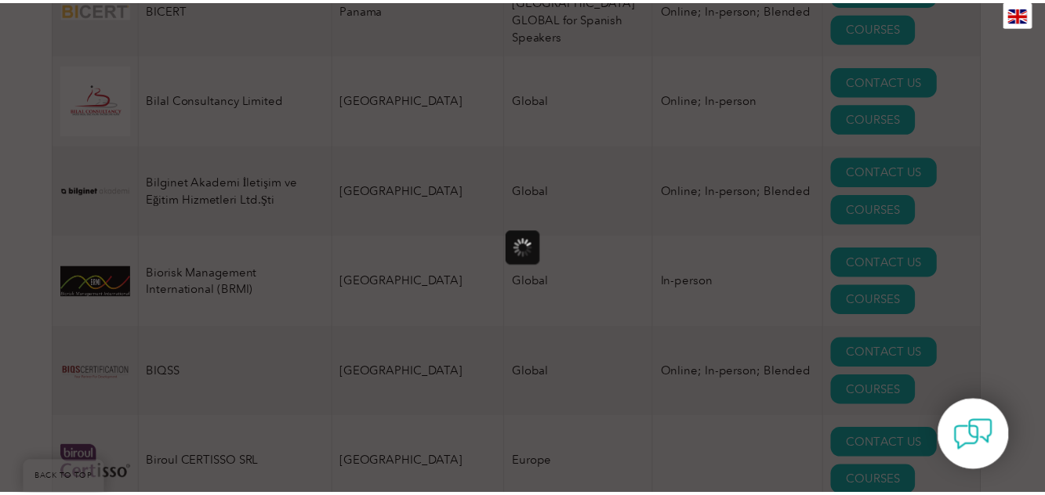
scroll to position [0, 0]
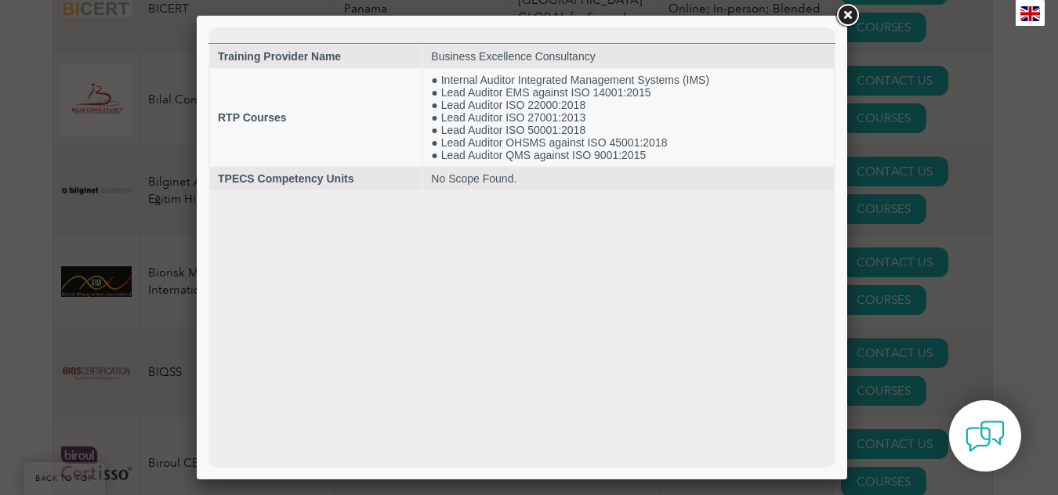
click at [845, 13] on link at bounding box center [847, 16] width 28 height 28
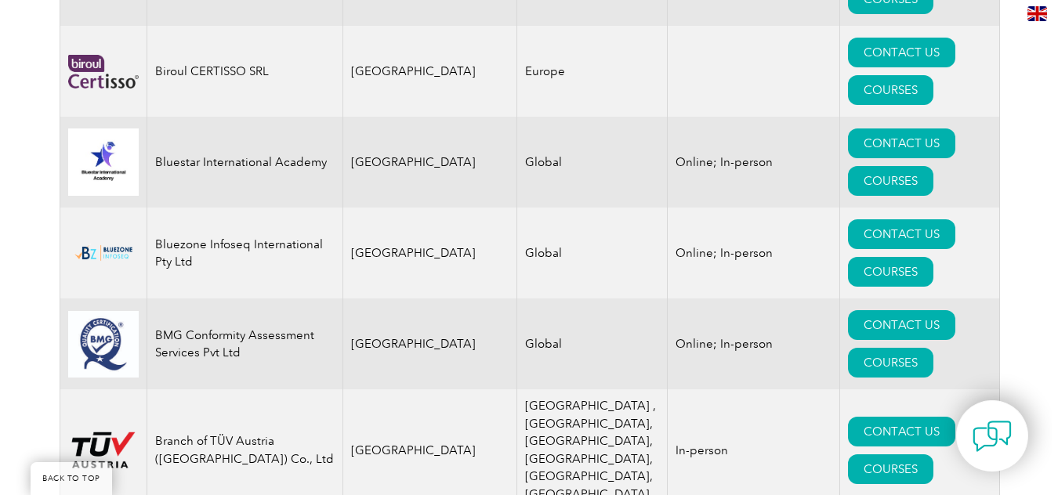
scroll to position [3840, 0]
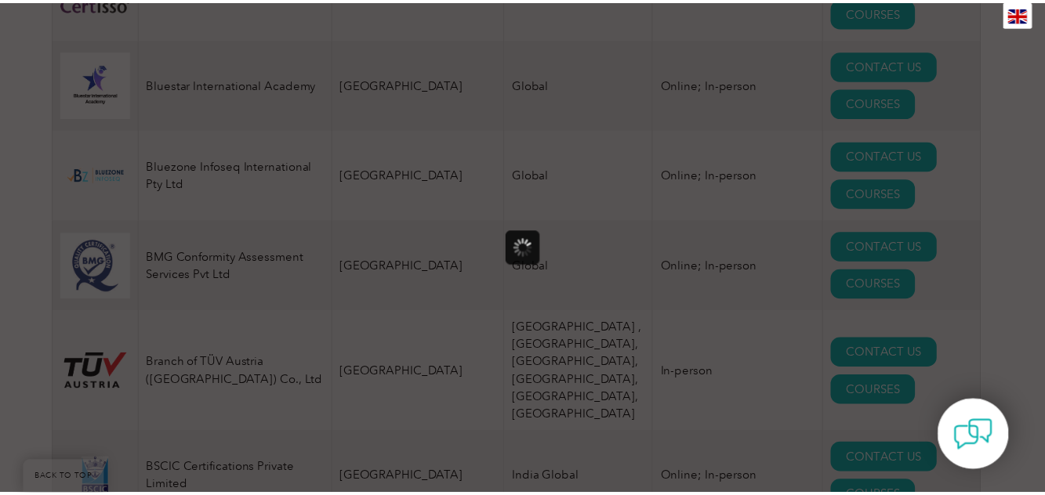
scroll to position [0, 0]
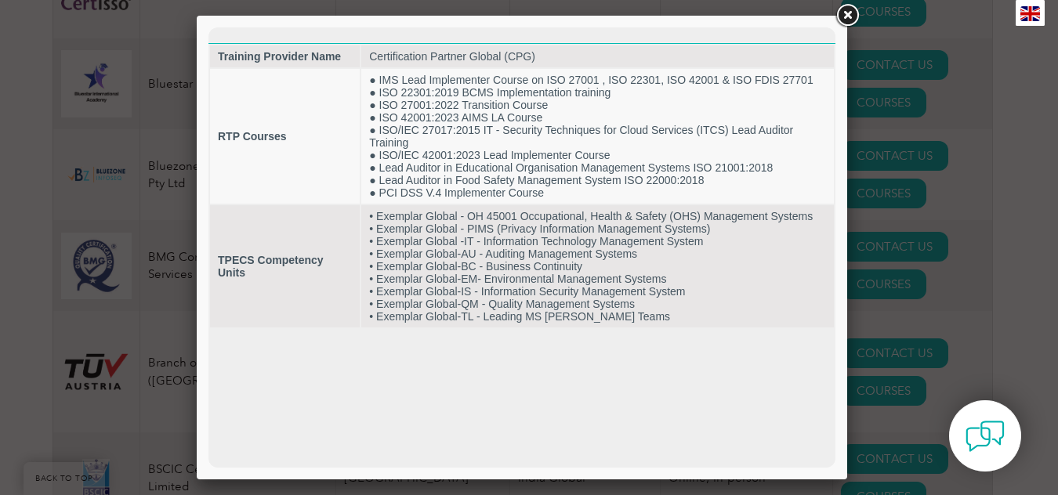
click at [847, 12] on link at bounding box center [847, 16] width 28 height 28
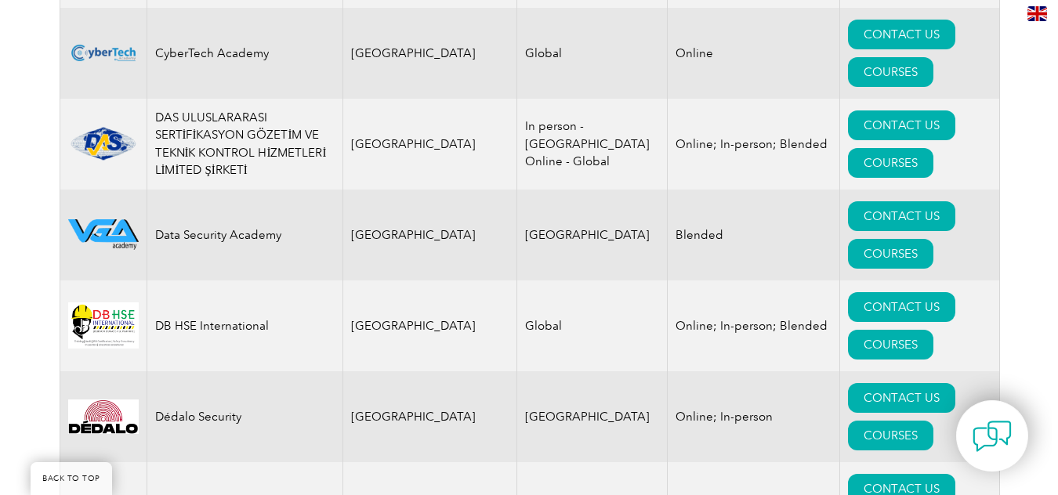
scroll to position [6661, 0]
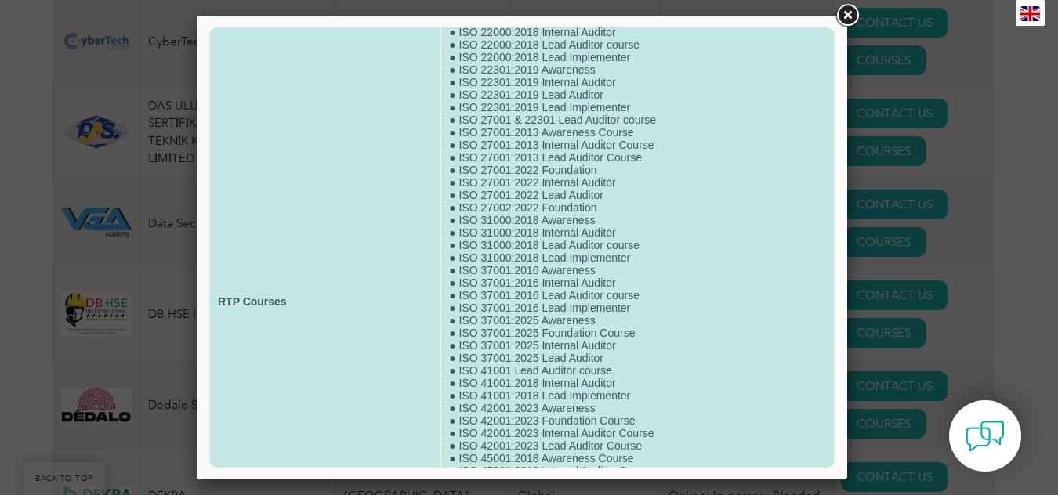
scroll to position [272, 0]
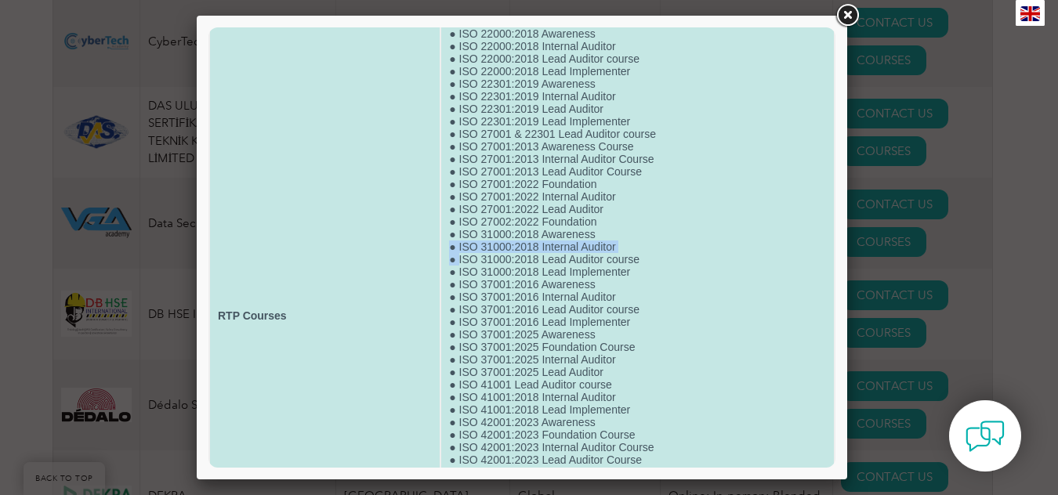
drag, startPoint x: 453, startPoint y: 260, endPoint x: 654, endPoint y: 252, distance: 200.8
click at [654, 252] on td "● ISO 10002:2018 Awareness ● ISO 14001, 45001 & 41001 Lead Auditor course ● ISO…" at bounding box center [637, 316] width 393 height 1038
click at [665, 259] on td "● ISO 10002:2018 Awareness ● ISO 14001, 45001 & 41001 Lead Auditor course ● ISO…" at bounding box center [637, 316] width 393 height 1038
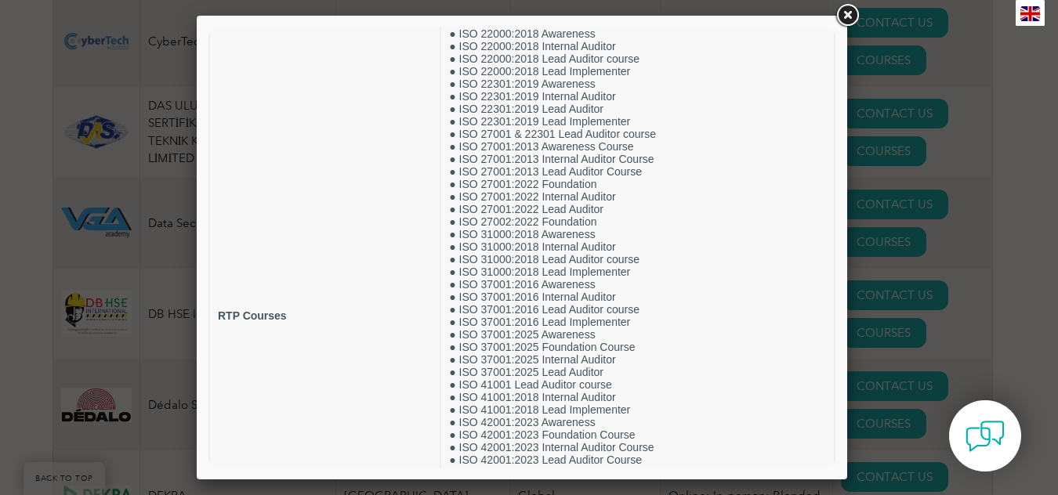
click at [847, 11] on link at bounding box center [847, 16] width 28 height 28
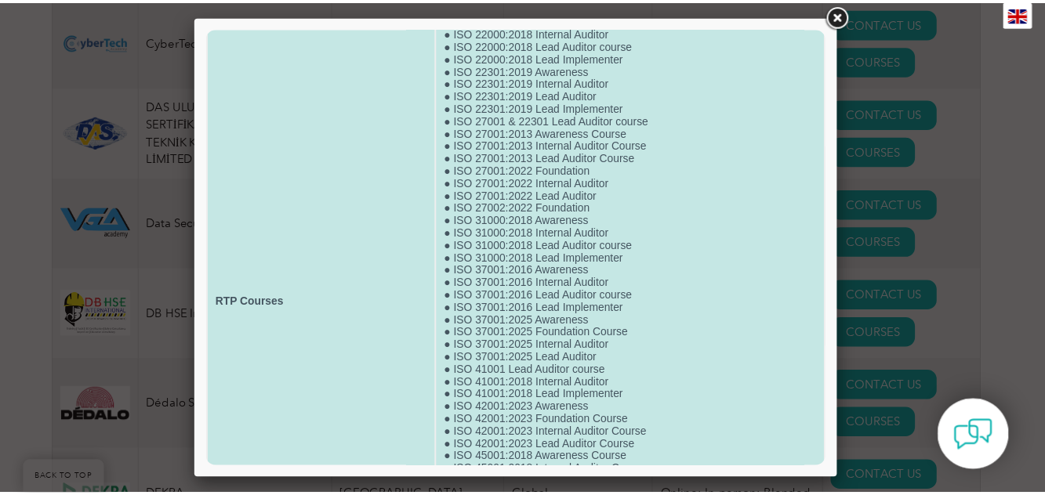
scroll to position [313, 0]
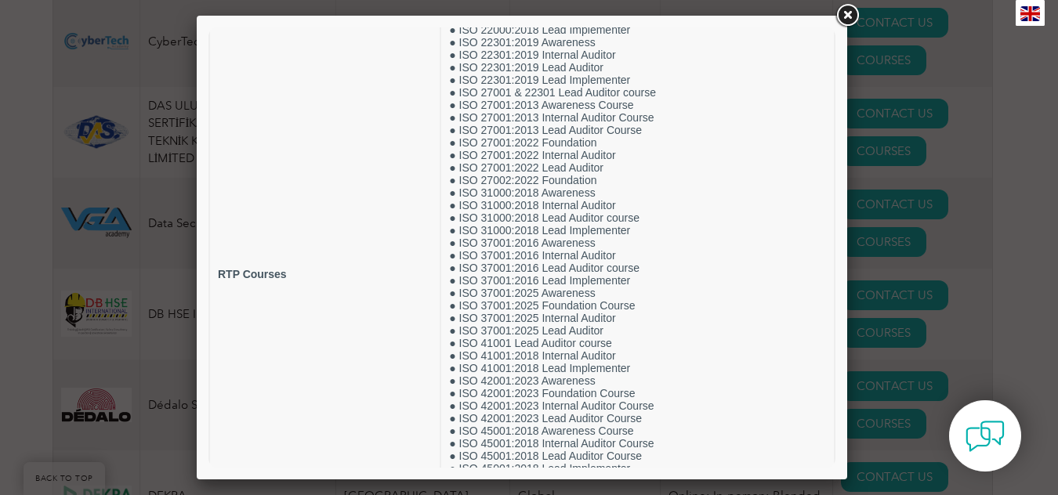
click at [842, 13] on link at bounding box center [847, 16] width 28 height 28
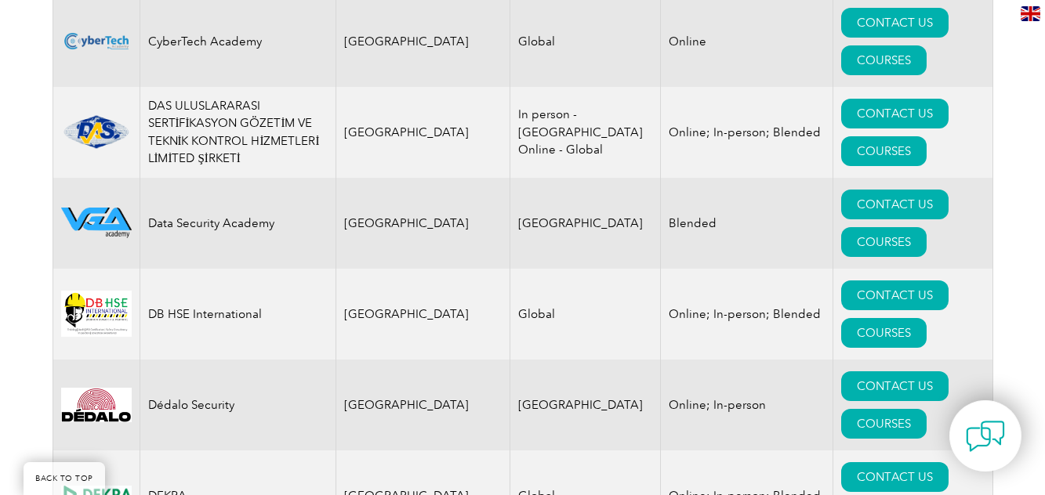
drag, startPoint x: 149, startPoint y: 256, endPoint x: 254, endPoint y: 259, distance: 105.1
copy td "[PERSON_NAME] Registrar"
